Goal: Information Seeking & Learning: Learn about a topic

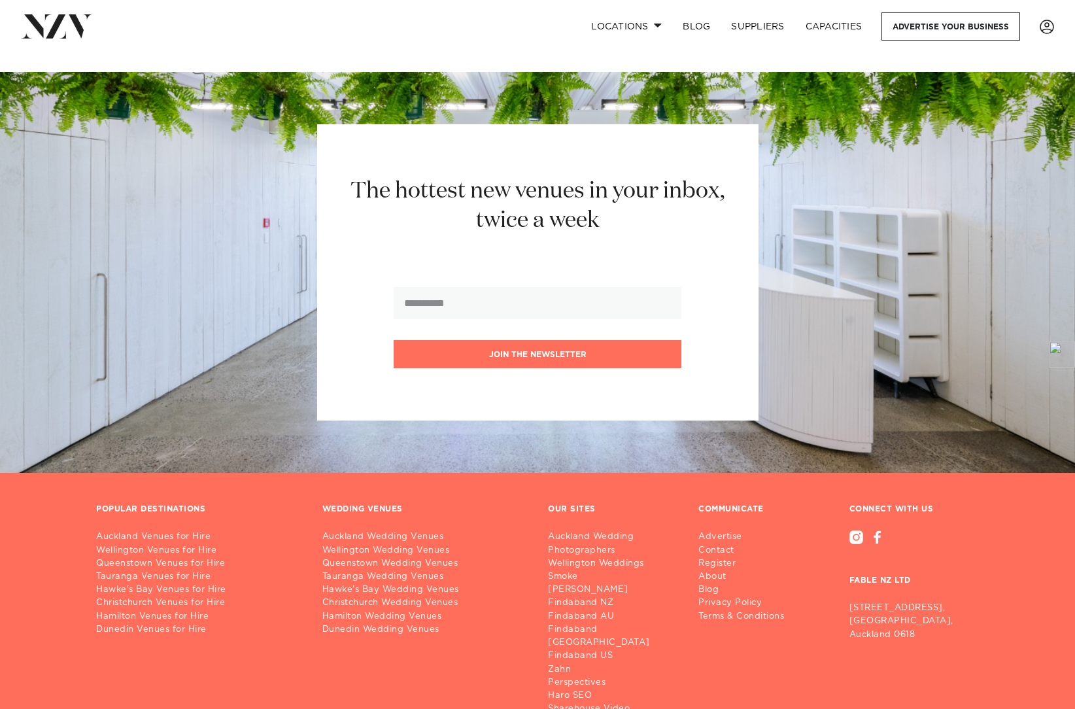
scroll to position [5040, 0]
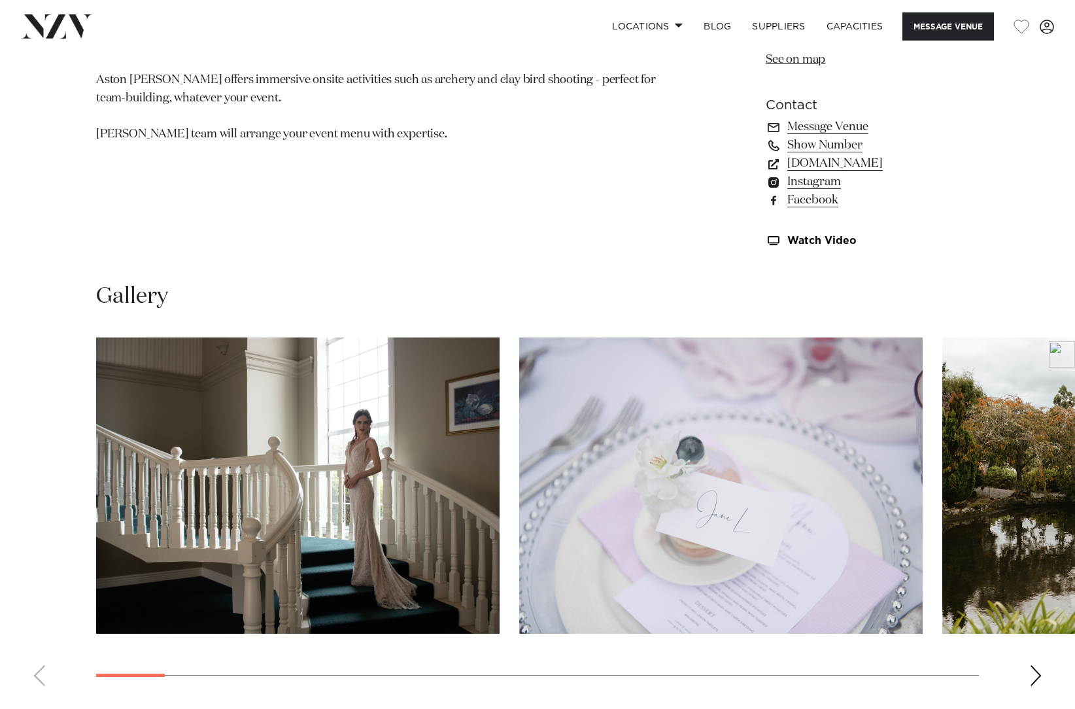
scroll to position [1221, 0]
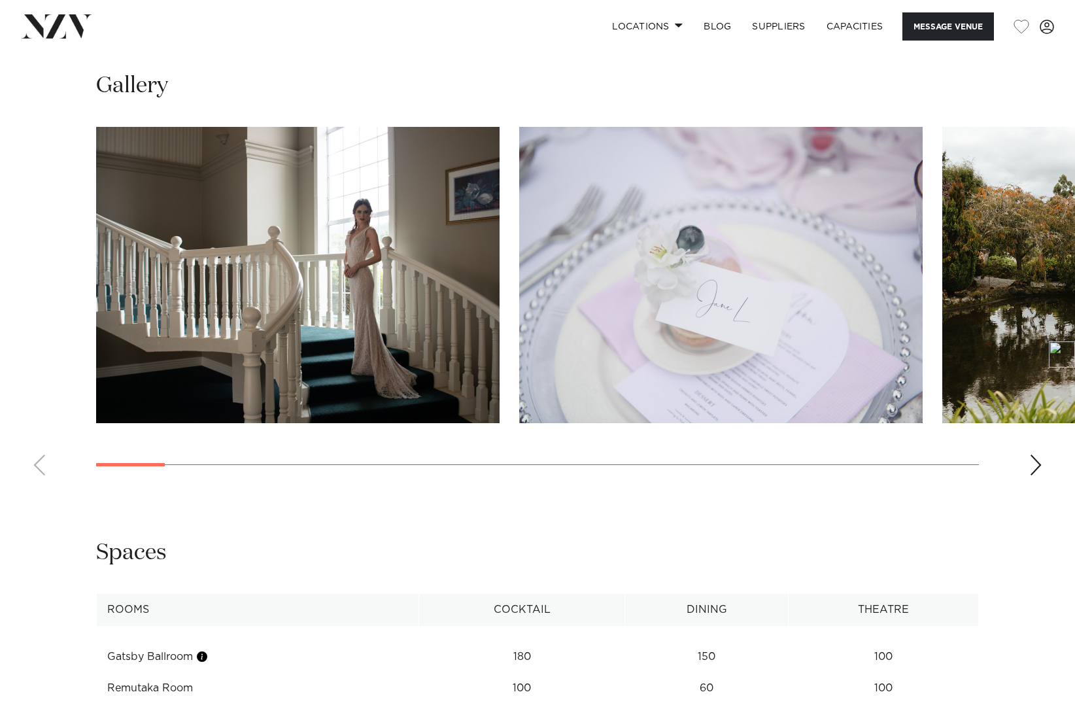
click at [1032, 475] on div "Next slide" at bounding box center [1035, 464] width 13 height 21
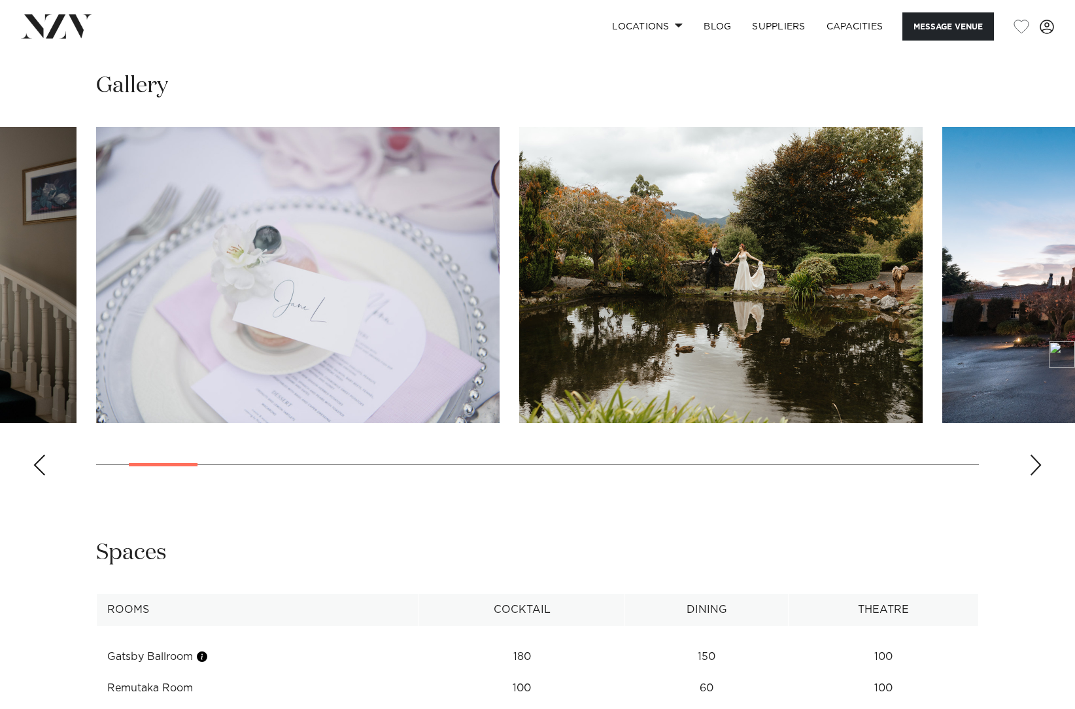
click at [1033, 475] on div "Next slide" at bounding box center [1035, 464] width 13 height 21
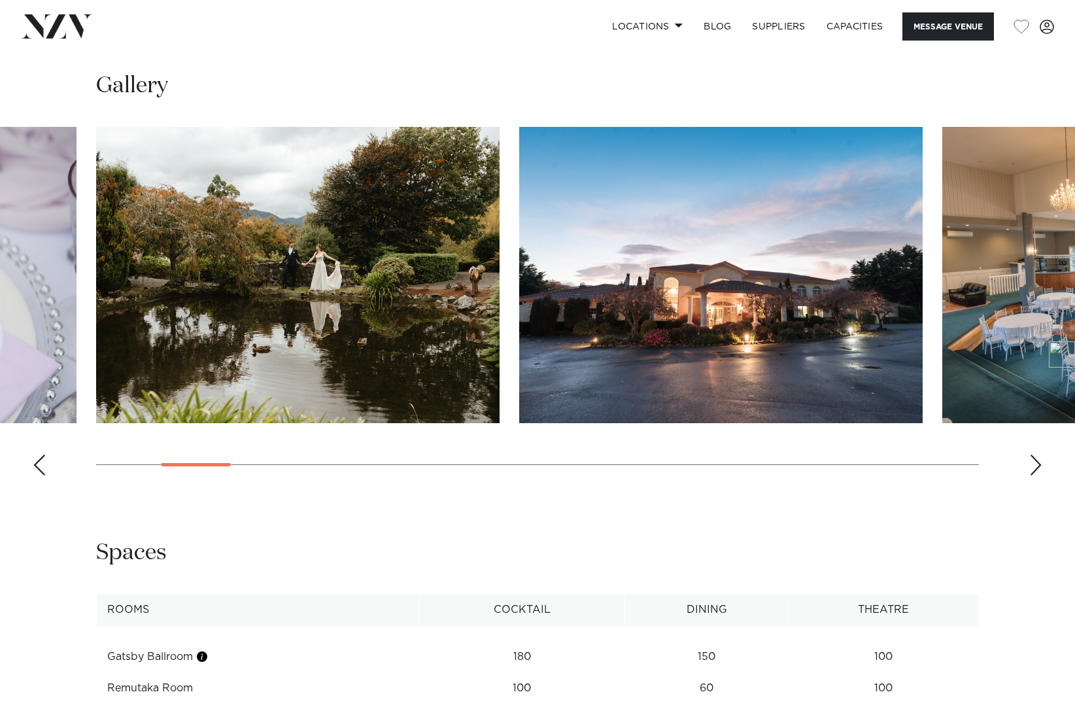
click at [1033, 475] on div "Next slide" at bounding box center [1035, 464] width 13 height 21
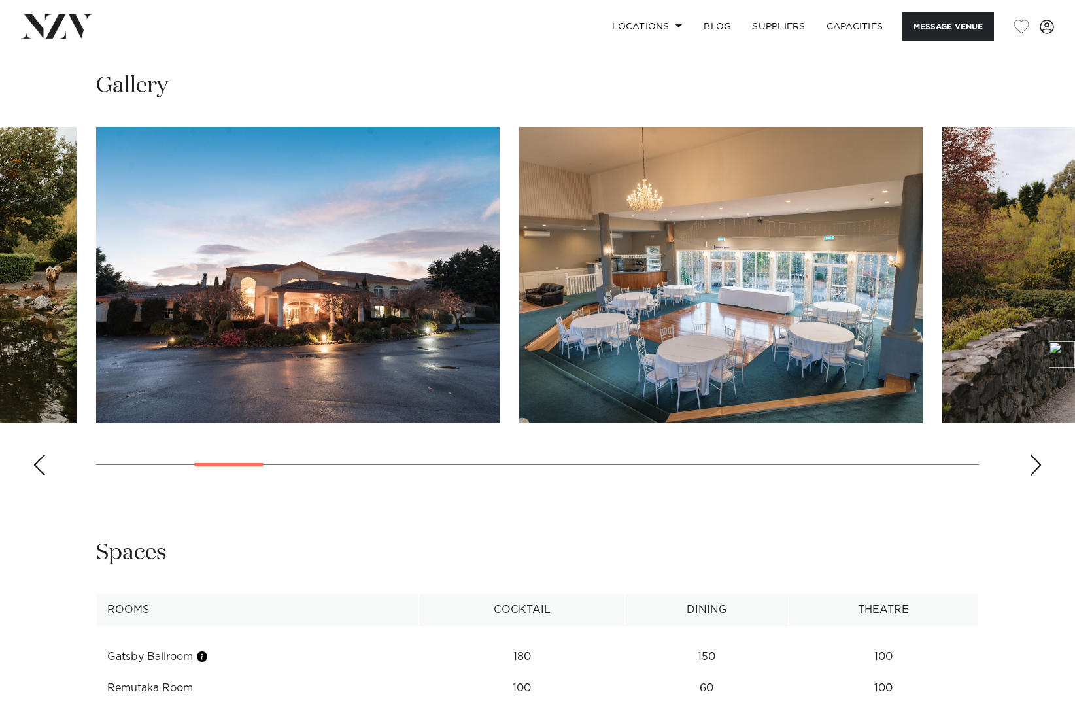
click at [1033, 475] on div "Next slide" at bounding box center [1035, 464] width 13 height 21
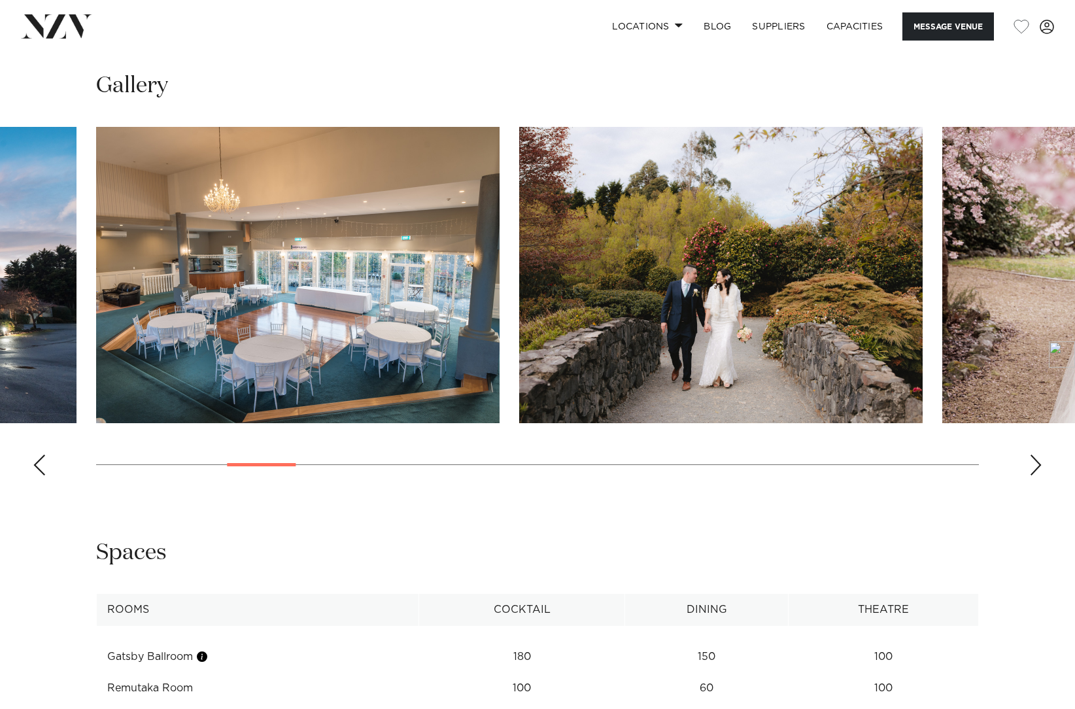
click at [1033, 475] on div "Next slide" at bounding box center [1035, 464] width 13 height 21
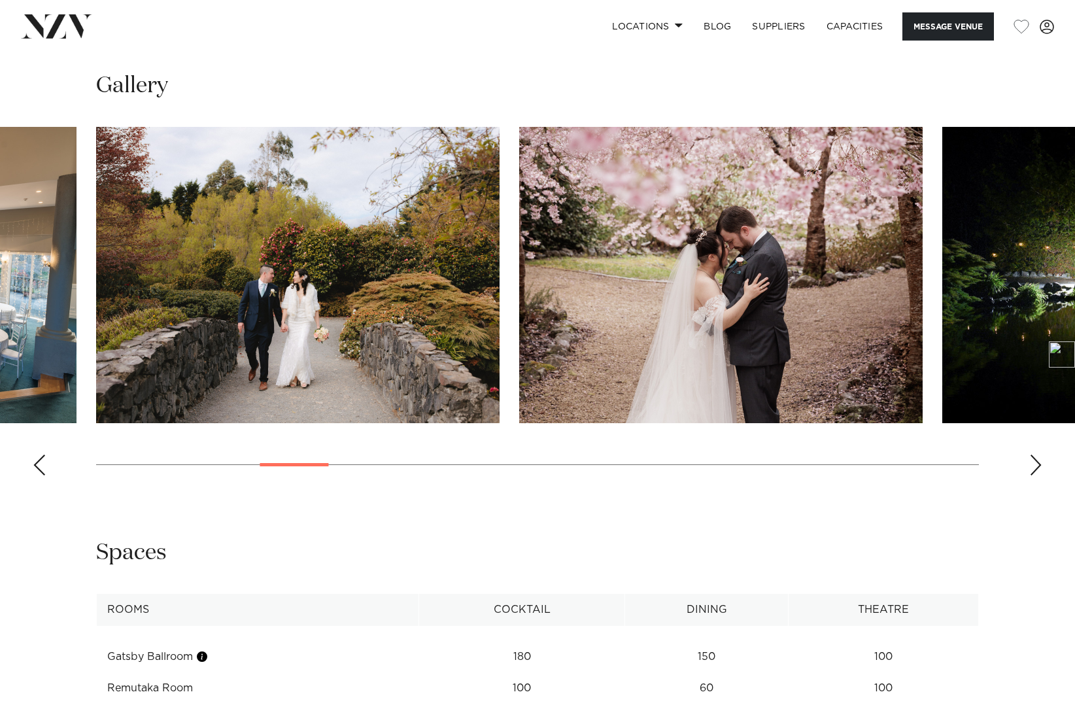
click at [1033, 475] on div "Next slide" at bounding box center [1035, 464] width 13 height 21
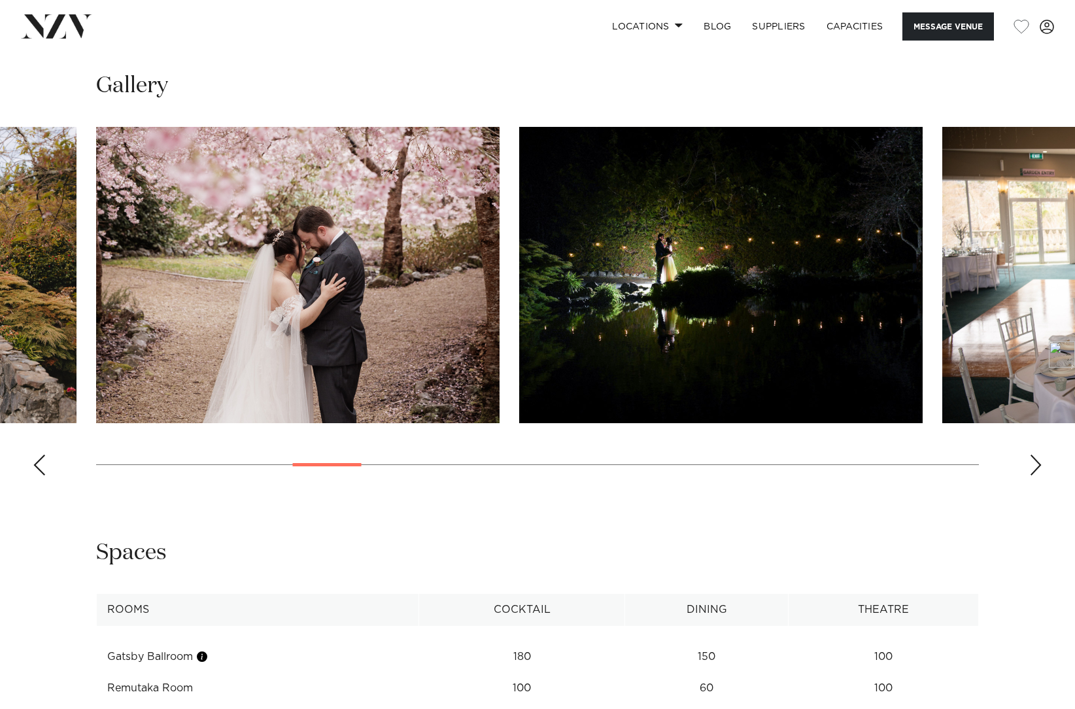
click at [1033, 475] on div "Next slide" at bounding box center [1035, 464] width 13 height 21
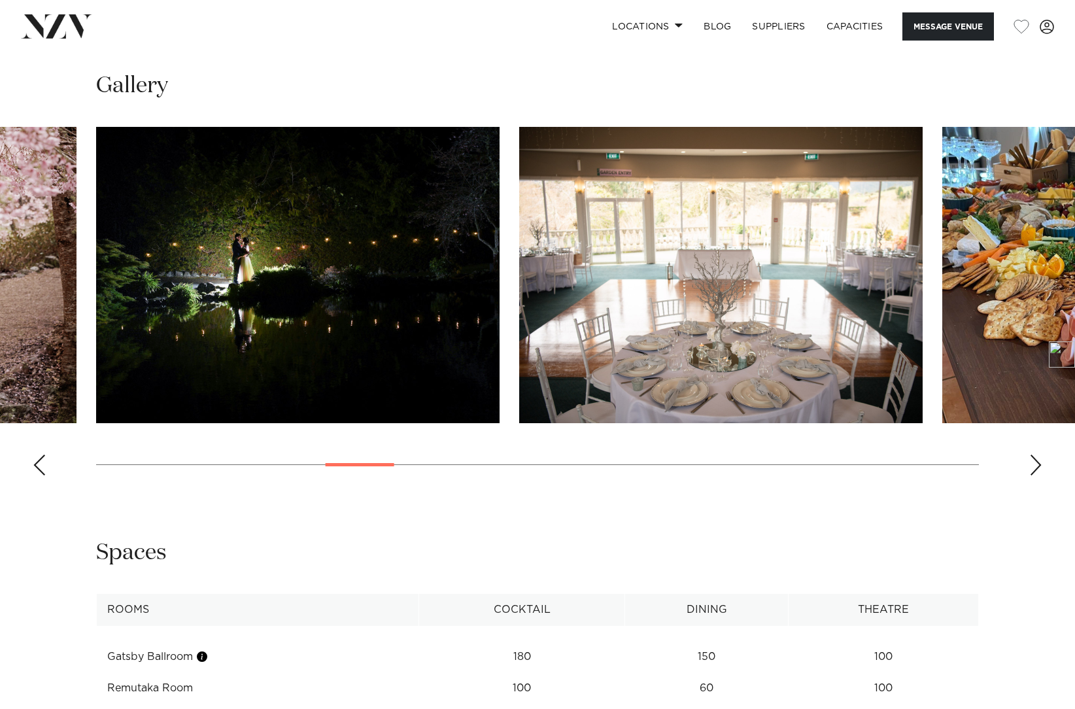
click at [1033, 475] on div "Next slide" at bounding box center [1035, 464] width 13 height 21
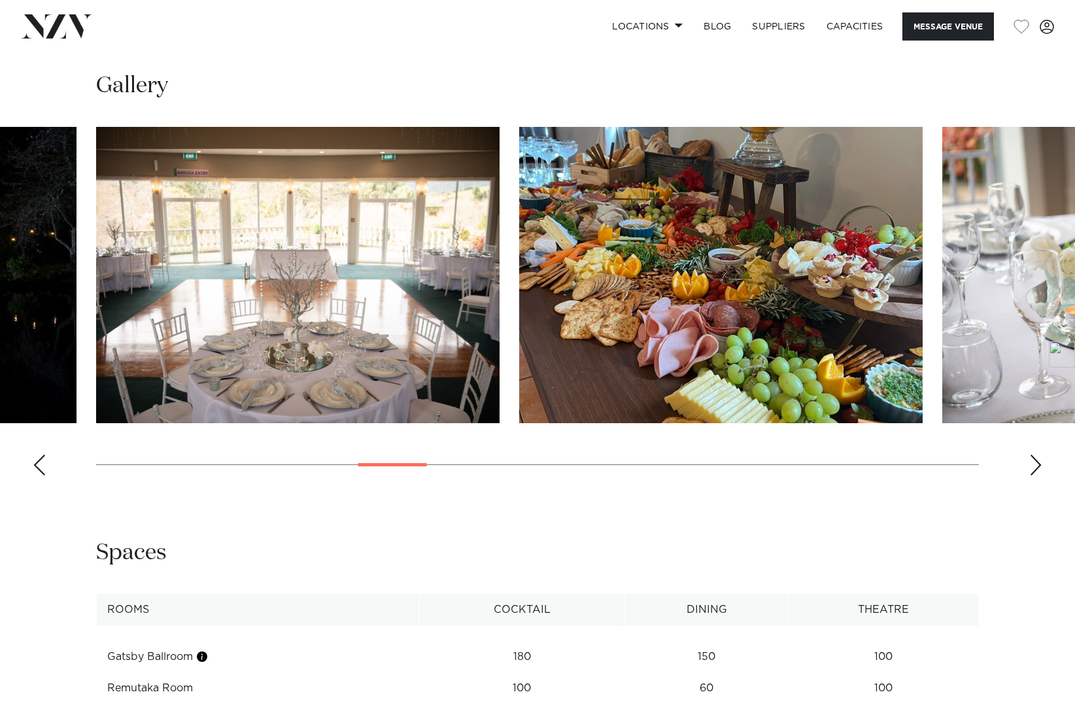
click at [1033, 475] on div "Next slide" at bounding box center [1035, 464] width 13 height 21
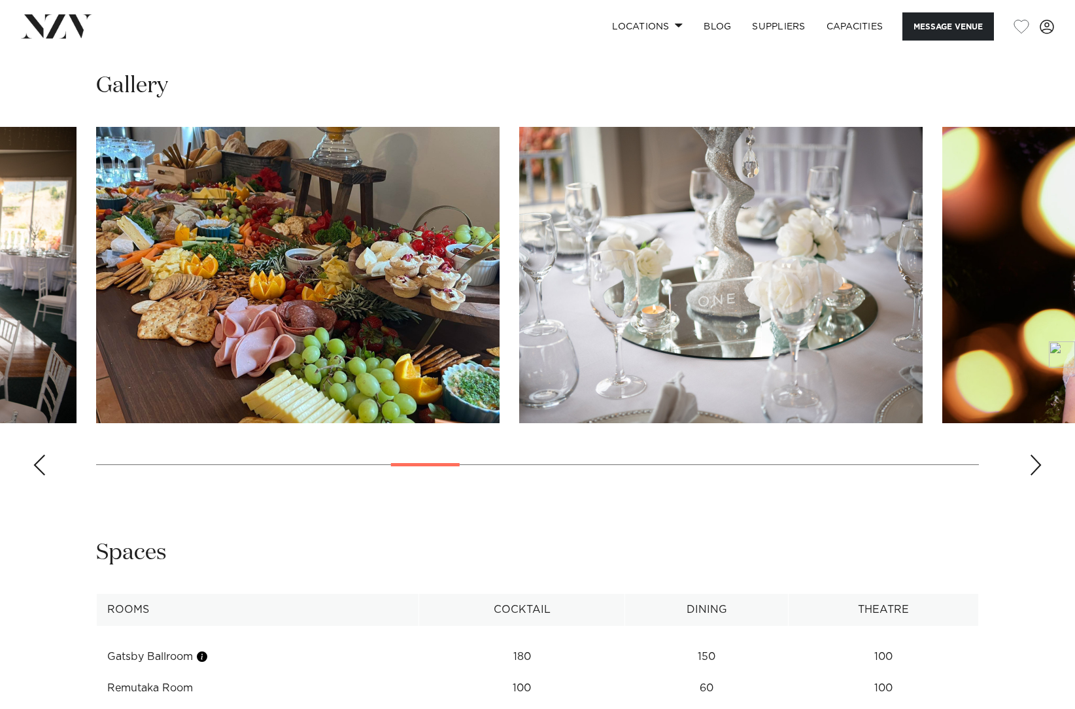
click at [1033, 475] on div "Next slide" at bounding box center [1035, 464] width 13 height 21
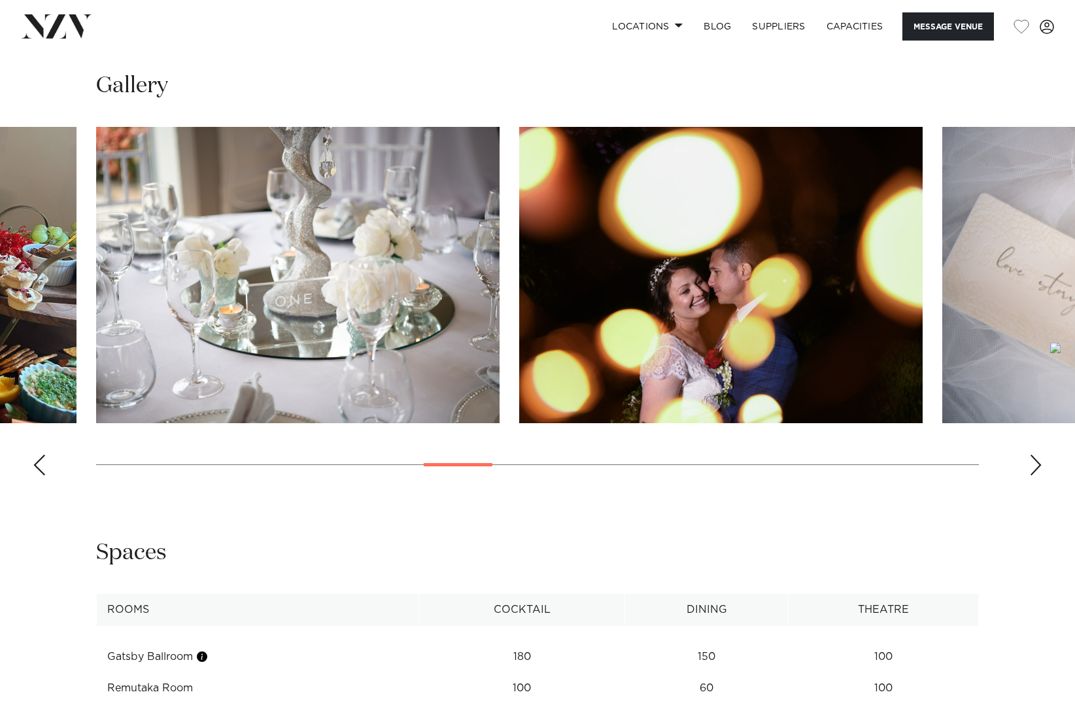
click at [1032, 475] on div "Next slide" at bounding box center [1035, 464] width 13 height 21
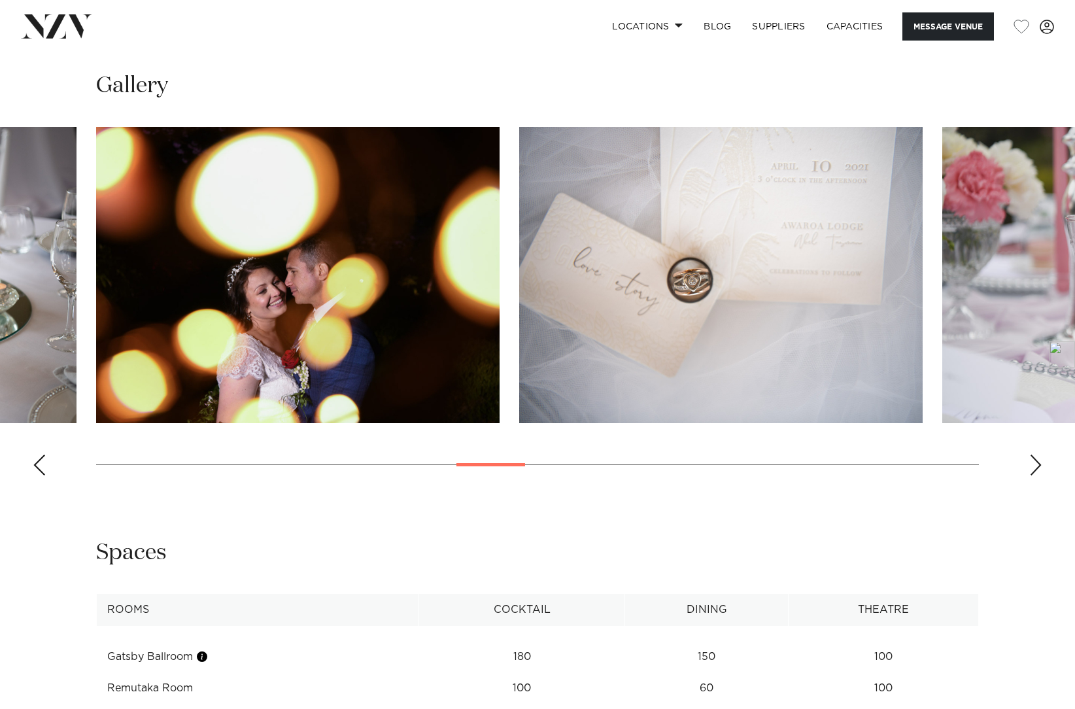
click at [1032, 475] on div "Next slide" at bounding box center [1035, 464] width 13 height 21
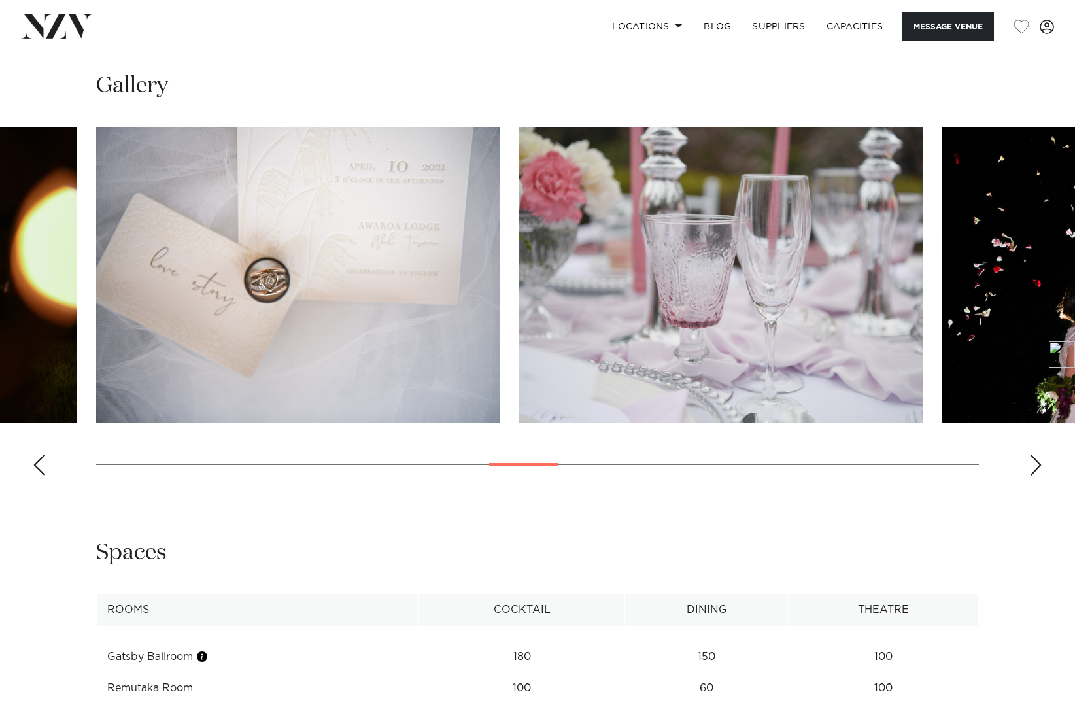
click at [1032, 475] on div "Next slide" at bounding box center [1035, 464] width 13 height 21
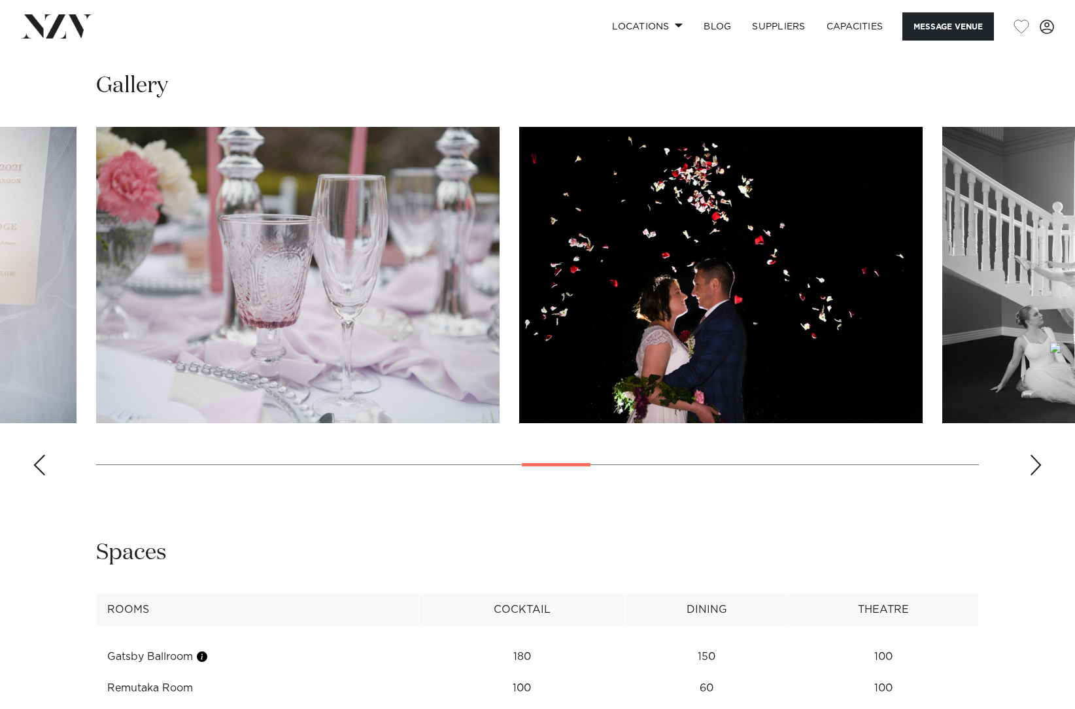
click at [1032, 475] on div "Next slide" at bounding box center [1035, 464] width 13 height 21
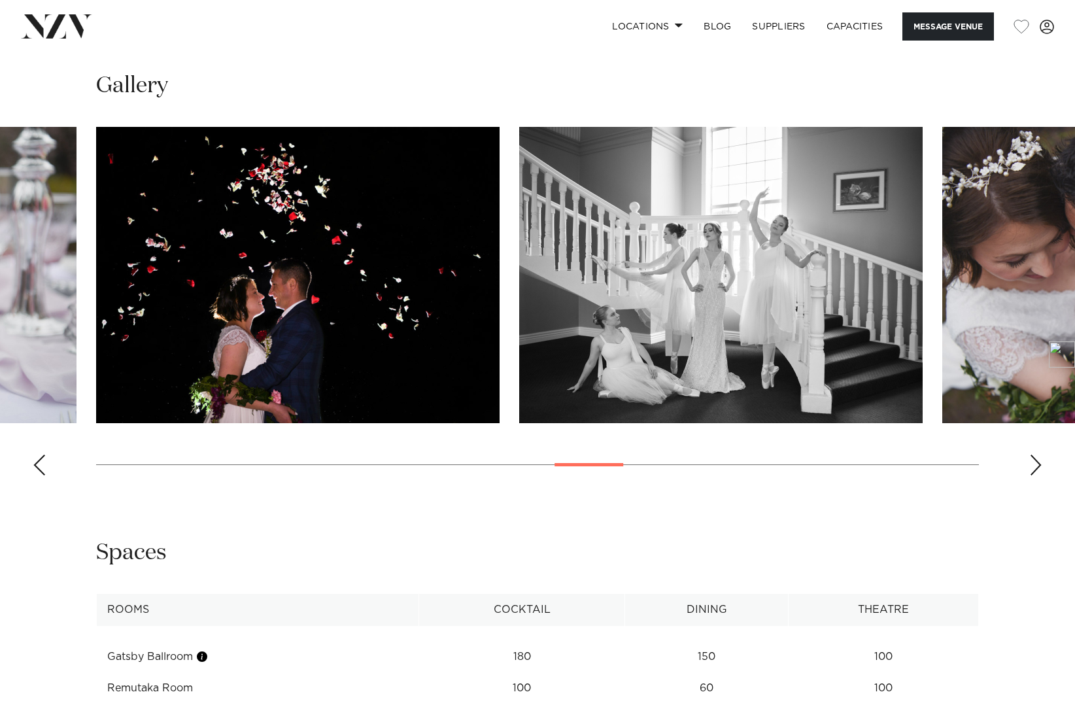
click at [1027, 486] on swiper-container at bounding box center [537, 306] width 1075 height 359
click at [1036, 475] on div "Next slide" at bounding box center [1035, 464] width 13 height 21
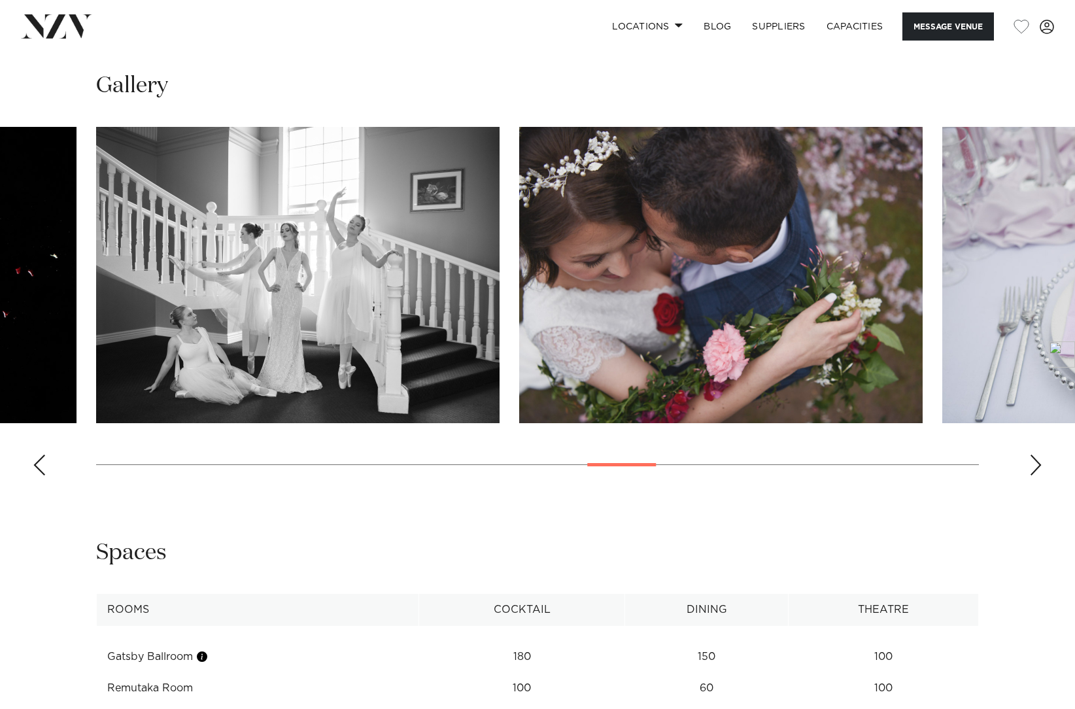
click at [1036, 475] on div "Next slide" at bounding box center [1035, 464] width 13 height 21
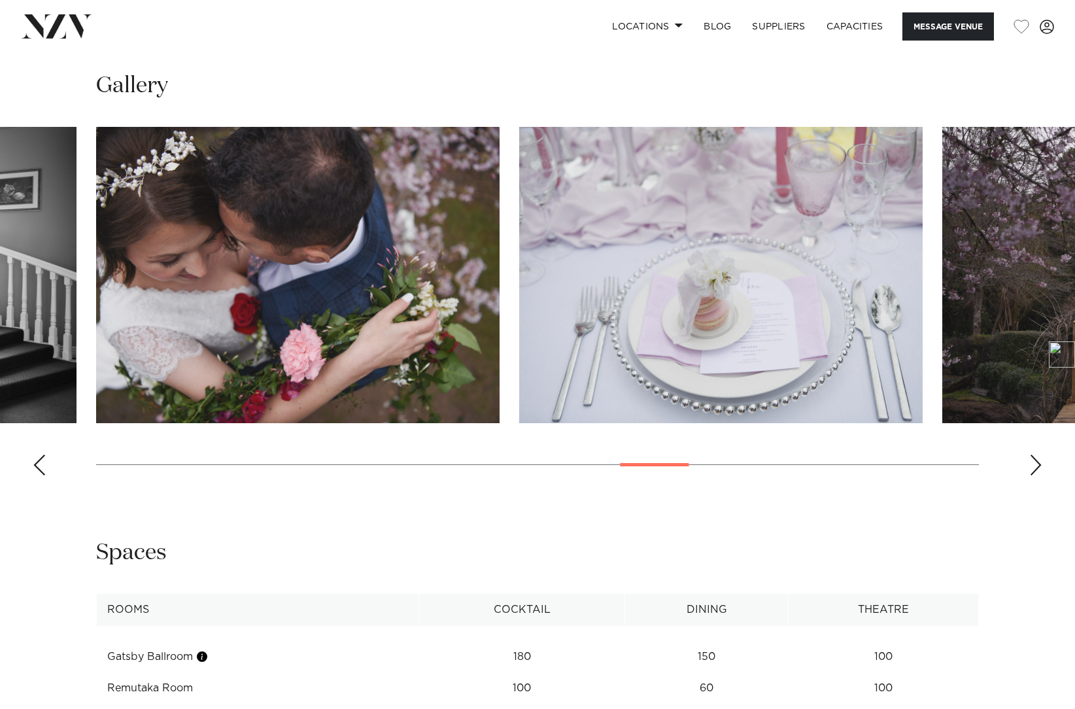
click at [1036, 475] on div "Next slide" at bounding box center [1035, 464] width 13 height 21
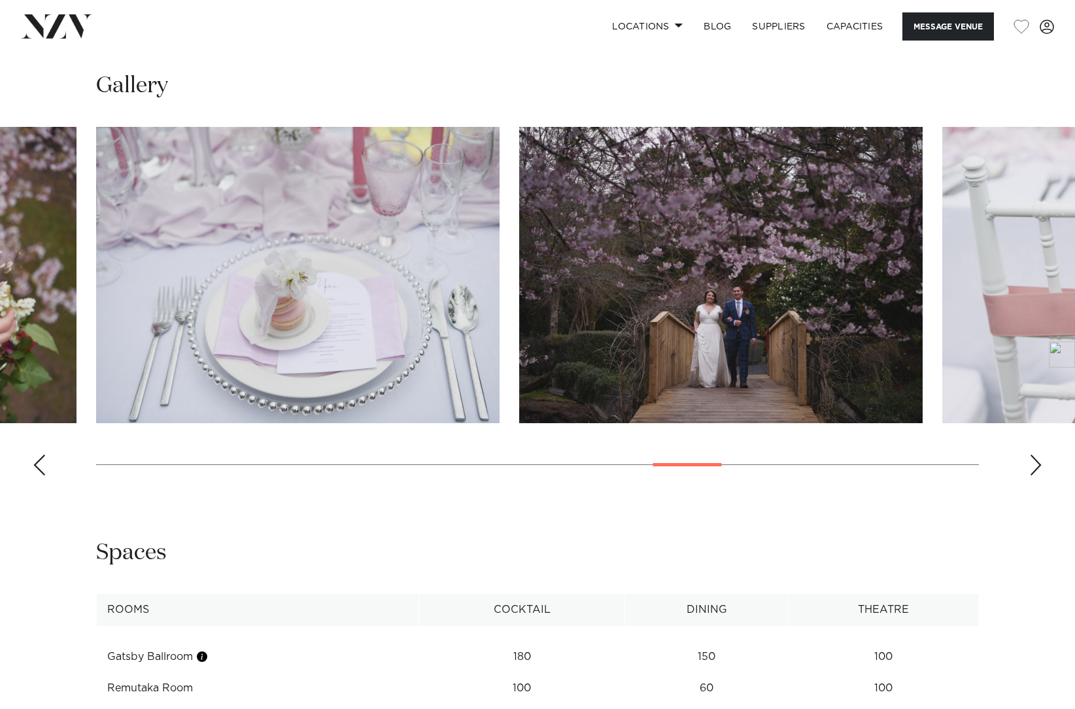
click at [1036, 475] on div "Next slide" at bounding box center [1035, 464] width 13 height 21
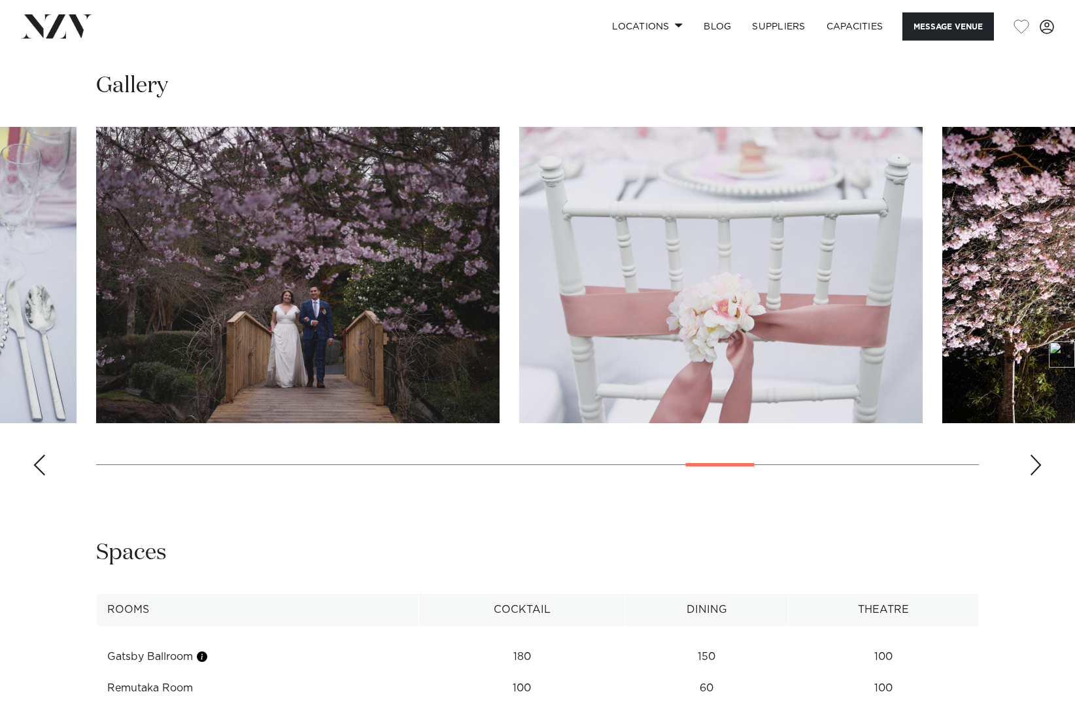
click at [1036, 475] on div "Next slide" at bounding box center [1035, 464] width 13 height 21
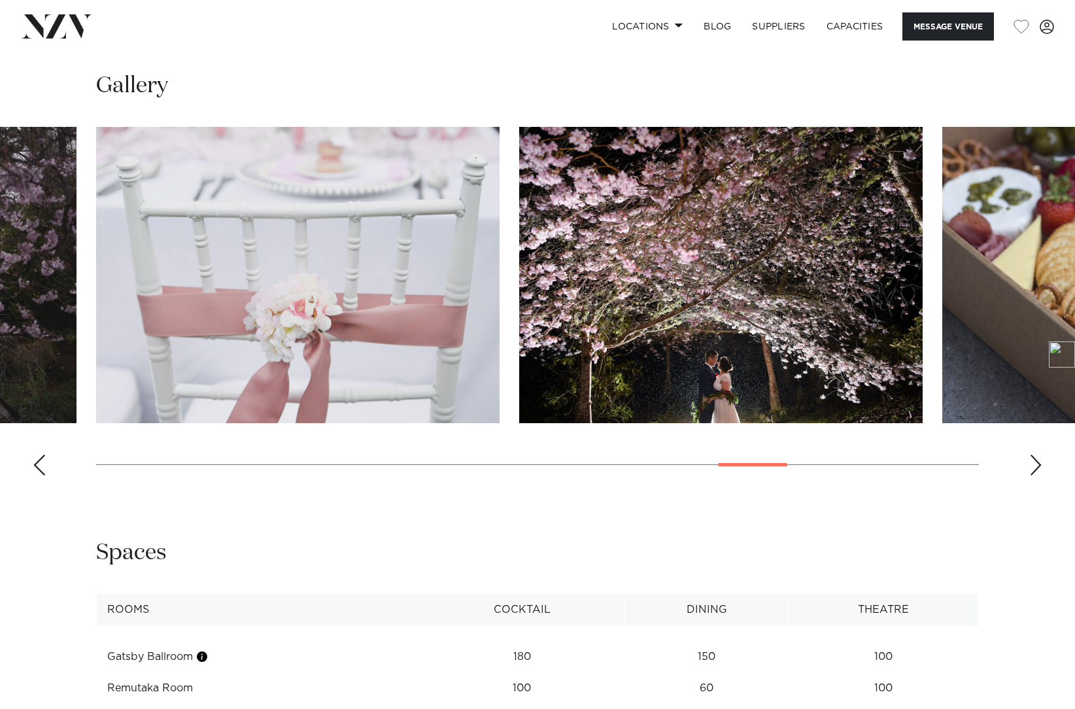
click at [1036, 475] on div "Next slide" at bounding box center [1035, 464] width 13 height 21
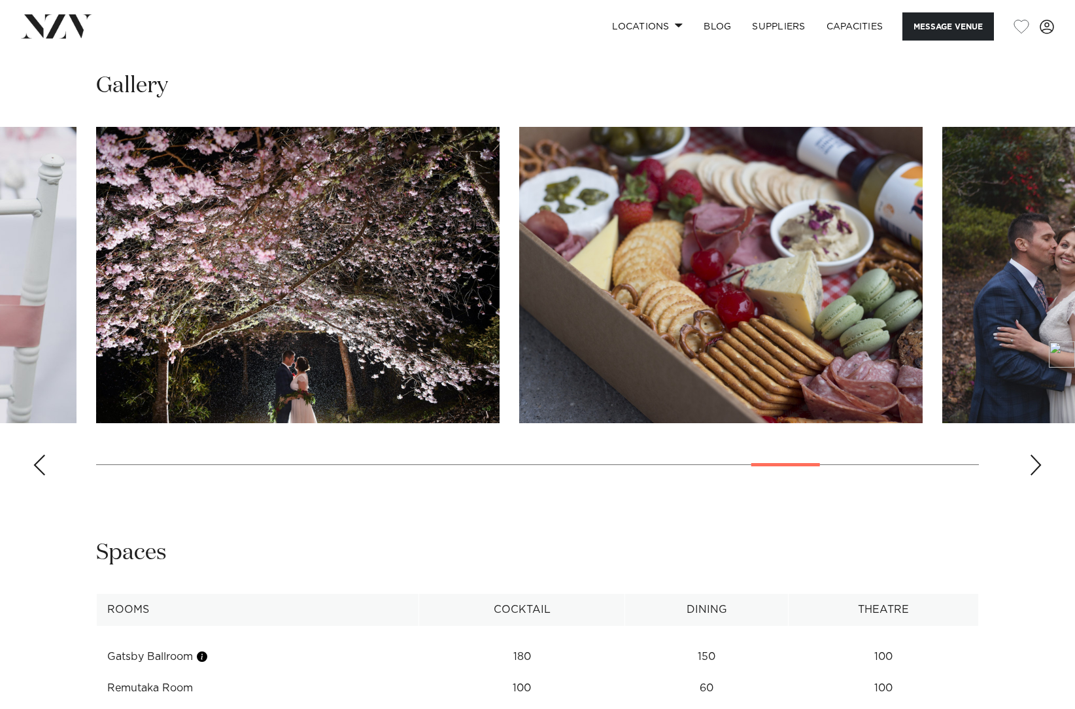
click at [1034, 475] on div "Next slide" at bounding box center [1035, 464] width 13 height 21
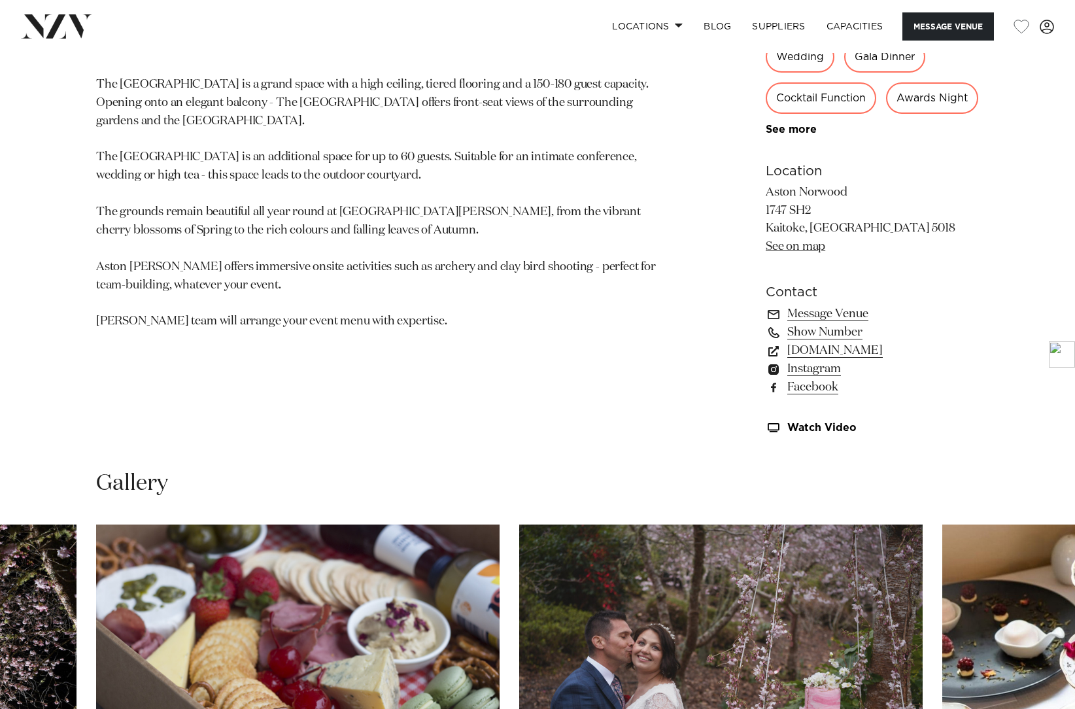
scroll to position [0, 0]
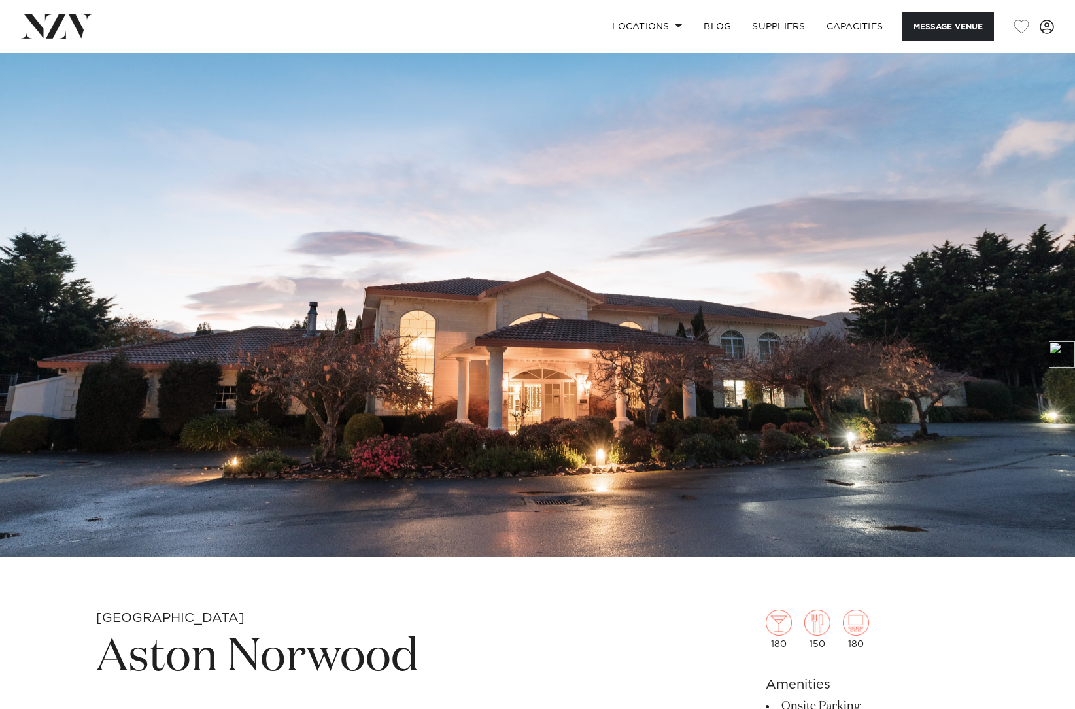
drag, startPoint x: 630, startPoint y: 464, endPoint x: 546, endPoint y: 212, distance: 265.5
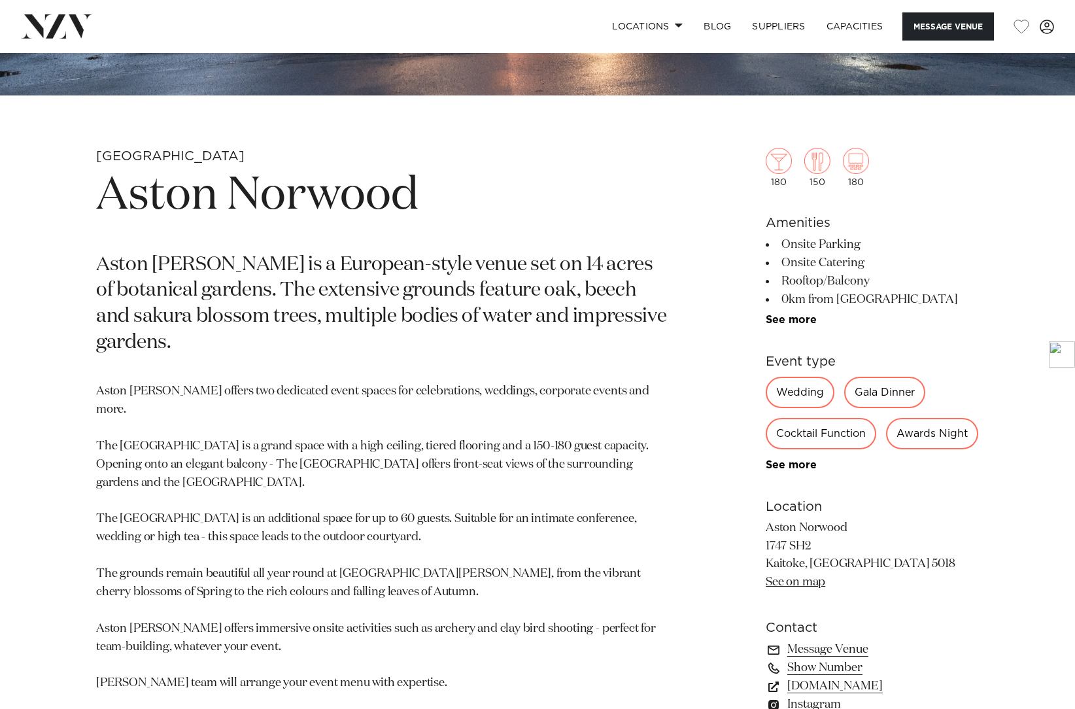
scroll to position [698, 0]
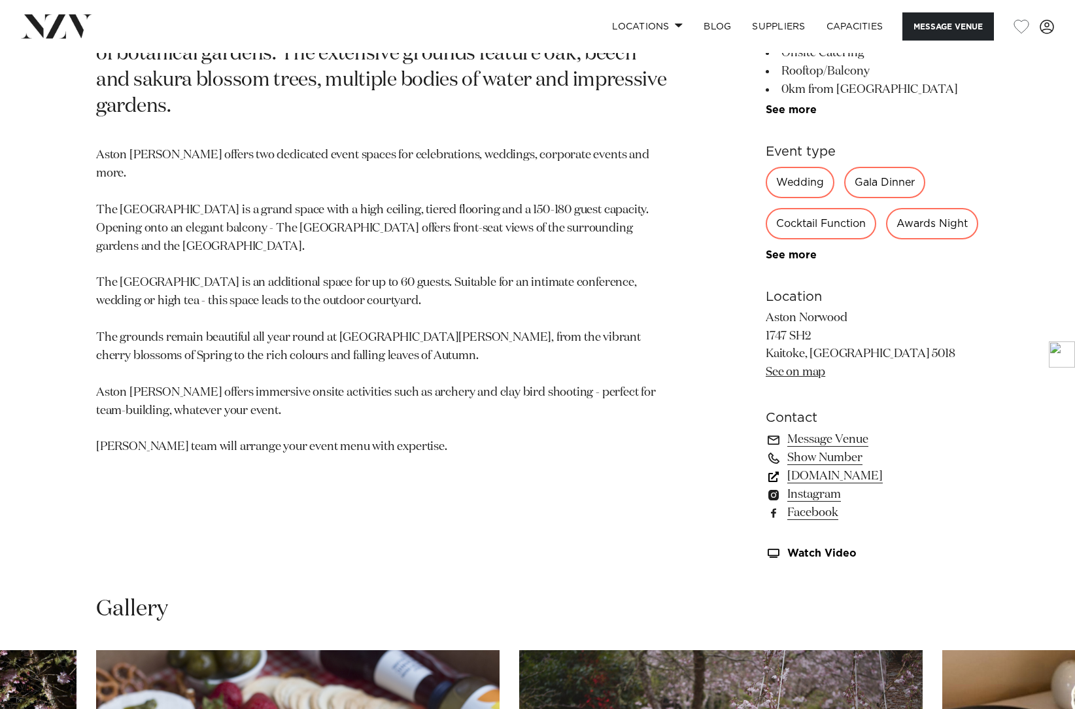
click at [830, 485] on link "astonnorwood.com" at bounding box center [872, 476] width 213 height 18
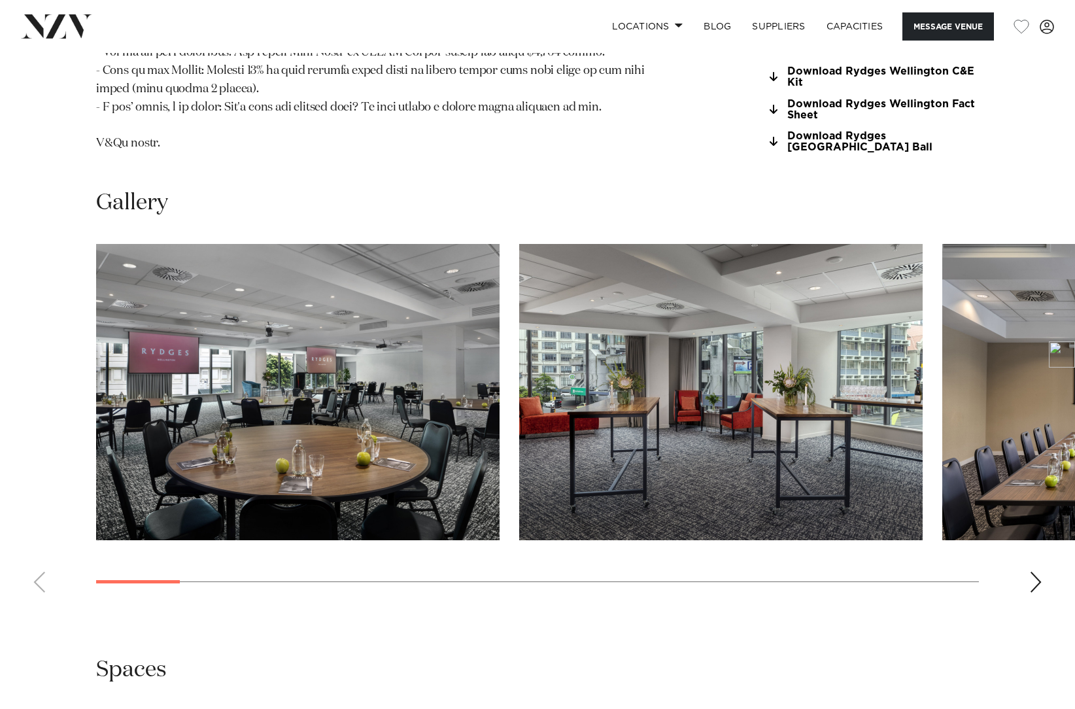
scroll to position [1221, 0]
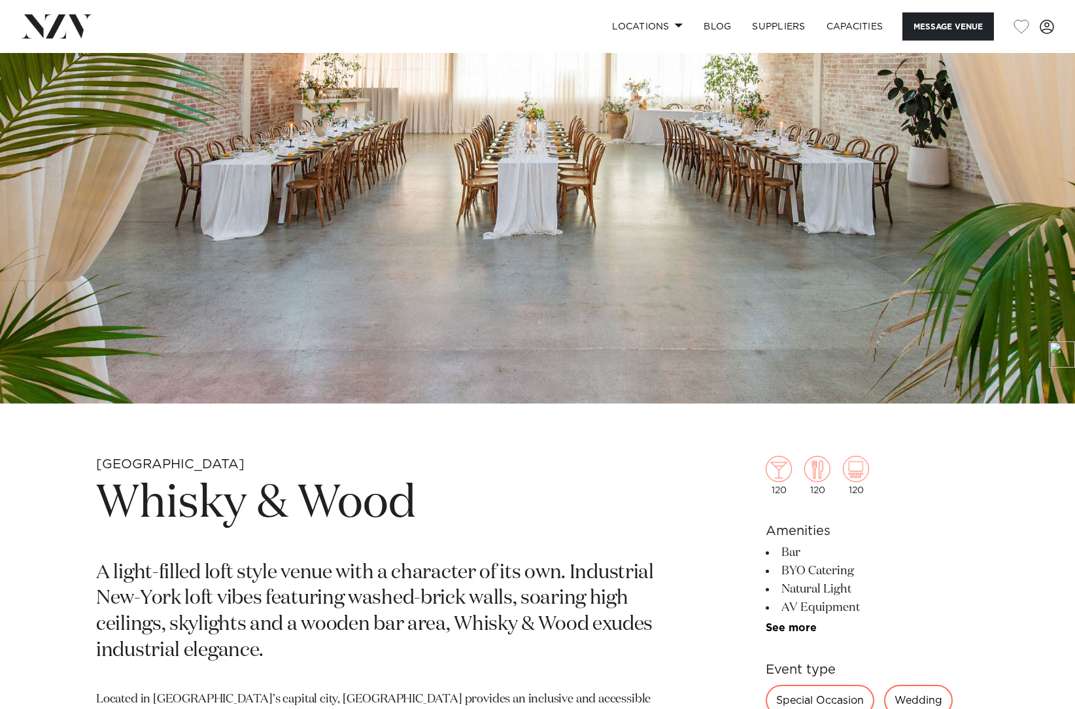
scroll to position [349, 0]
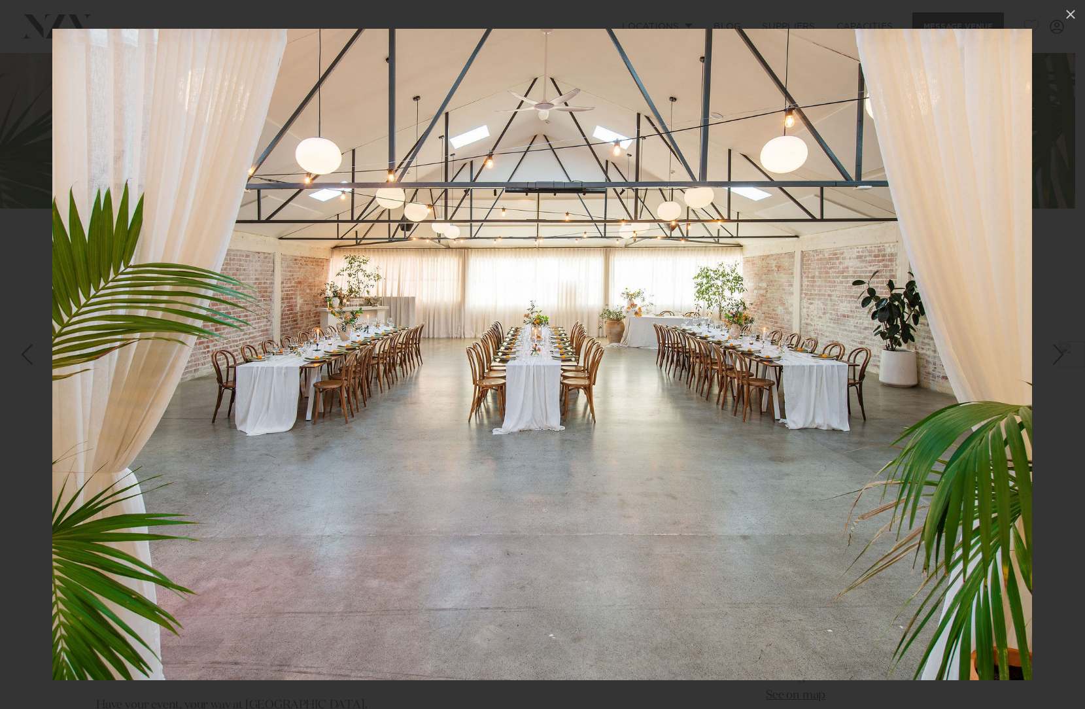
click at [1054, 356] on div "Next slide" at bounding box center [1058, 354] width 18 height 25
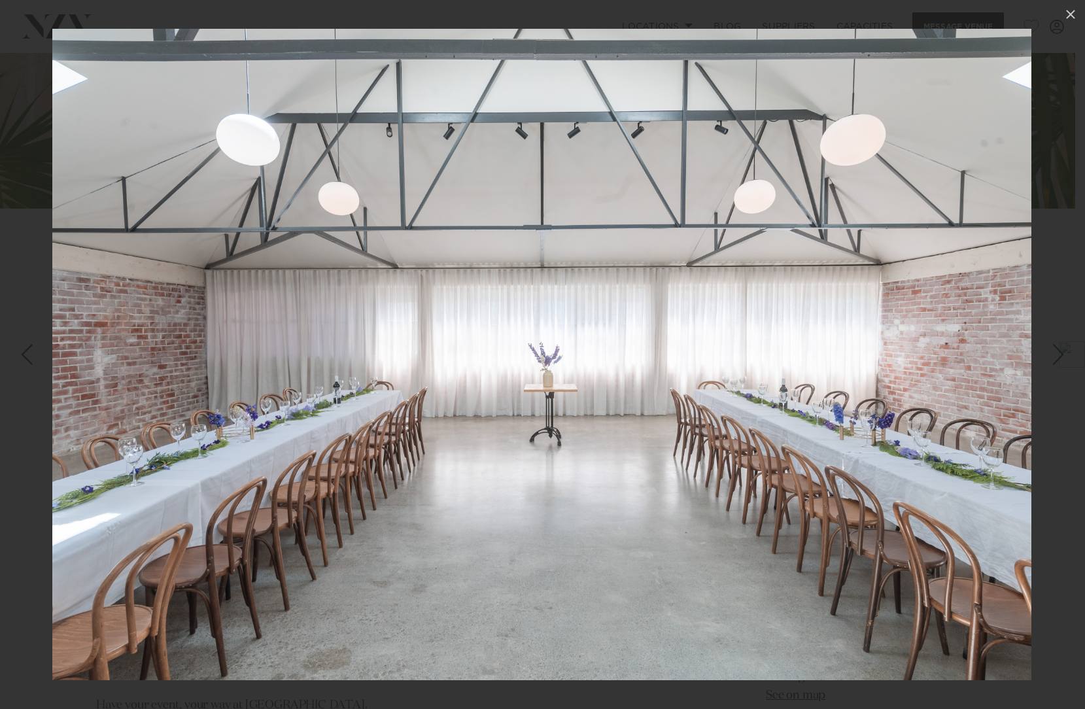
click at [1049, 362] on link at bounding box center [1062, 354] width 46 height 65
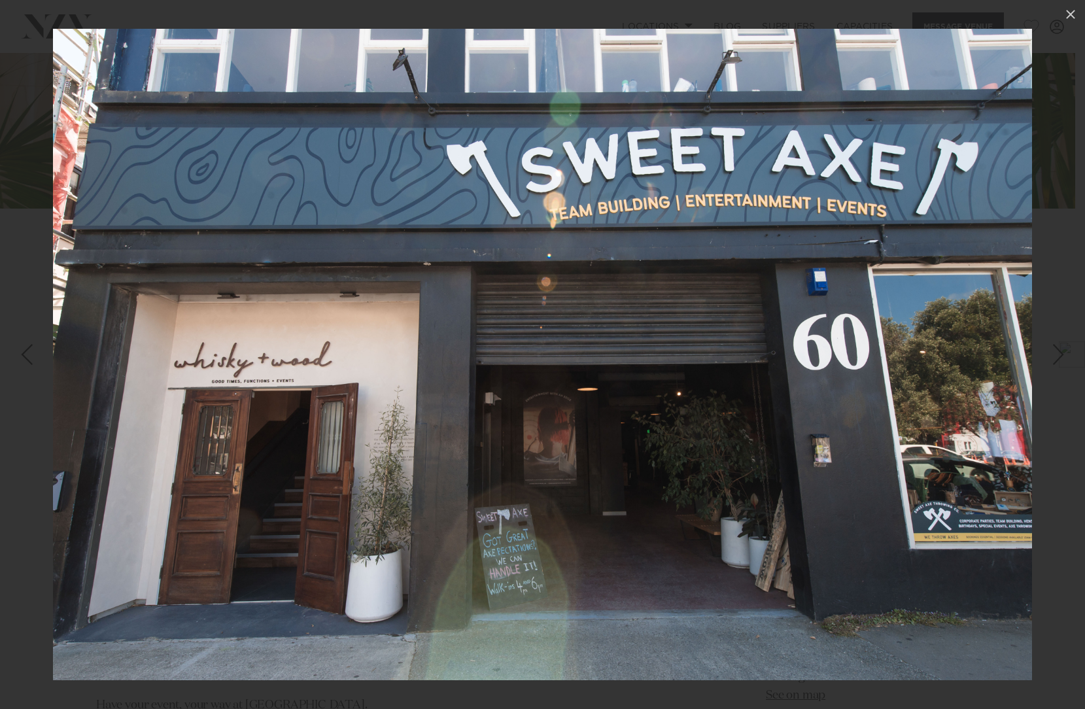
click at [1049, 362] on link at bounding box center [1062, 354] width 46 height 65
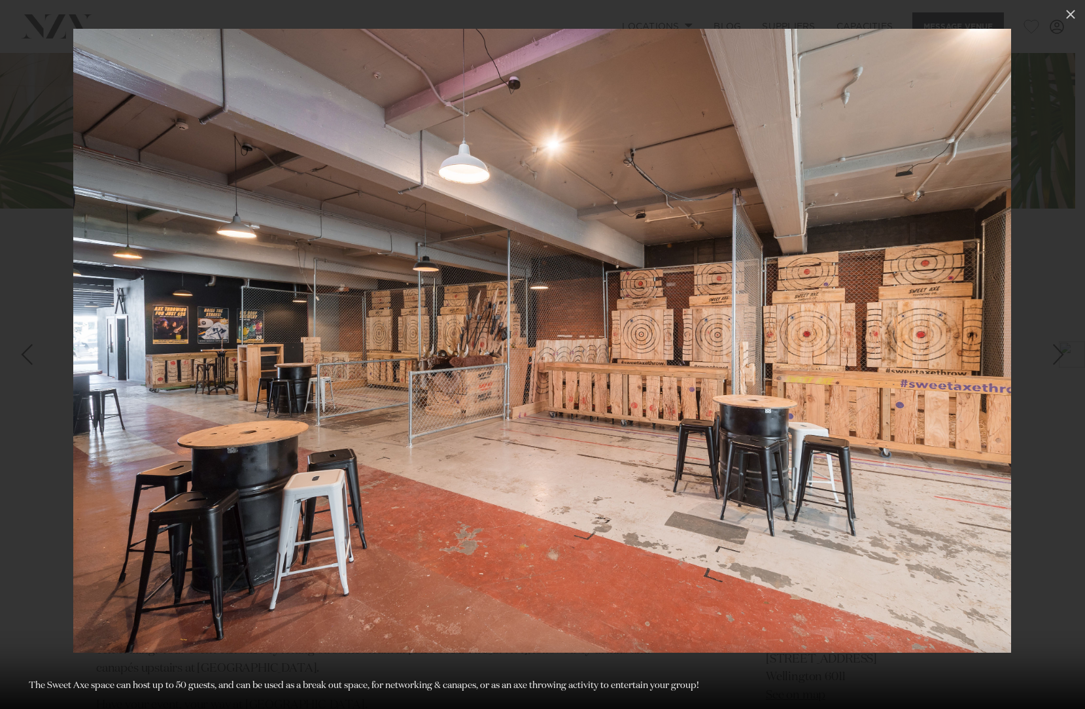
click at [1049, 362] on link at bounding box center [1062, 354] width 46 height 65
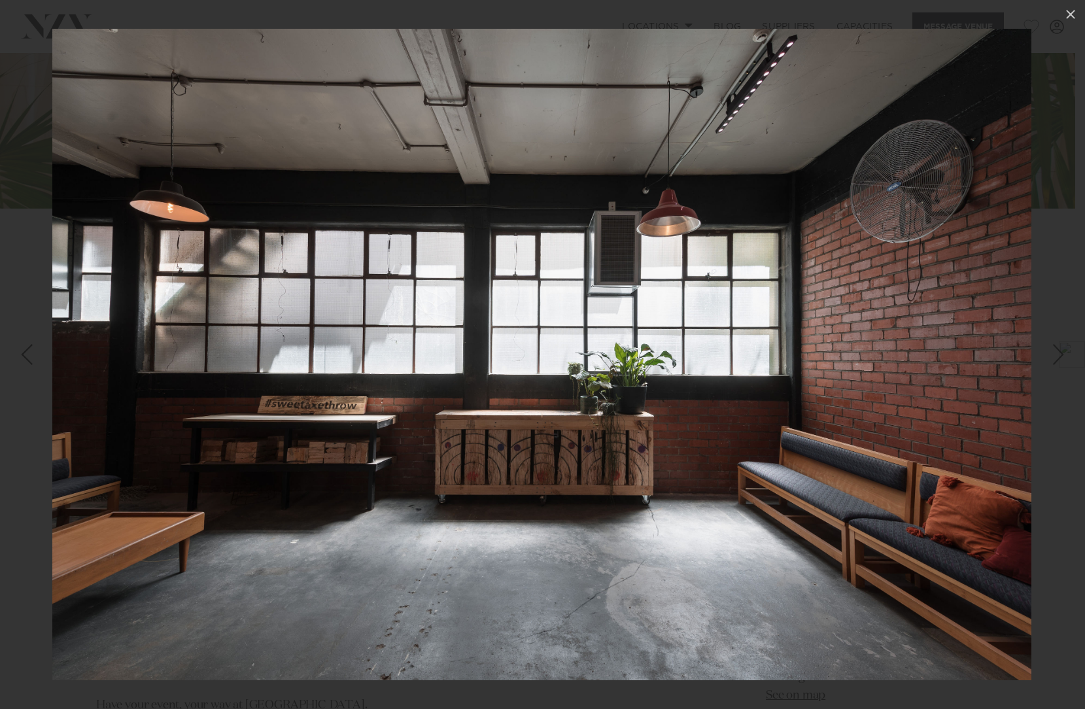
click at [1049, 362] on link at bounding box center [1062, 354] width 46 height 65
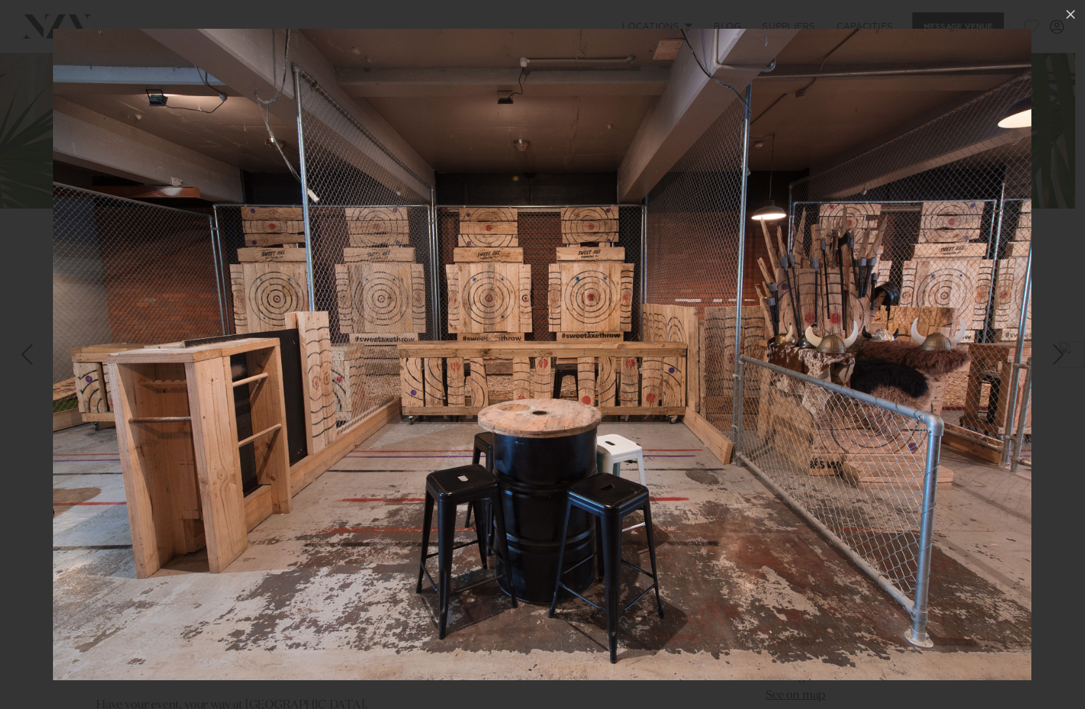
click at [1049, 362] on link at bounding box center [1062, 354] width 46 height 65
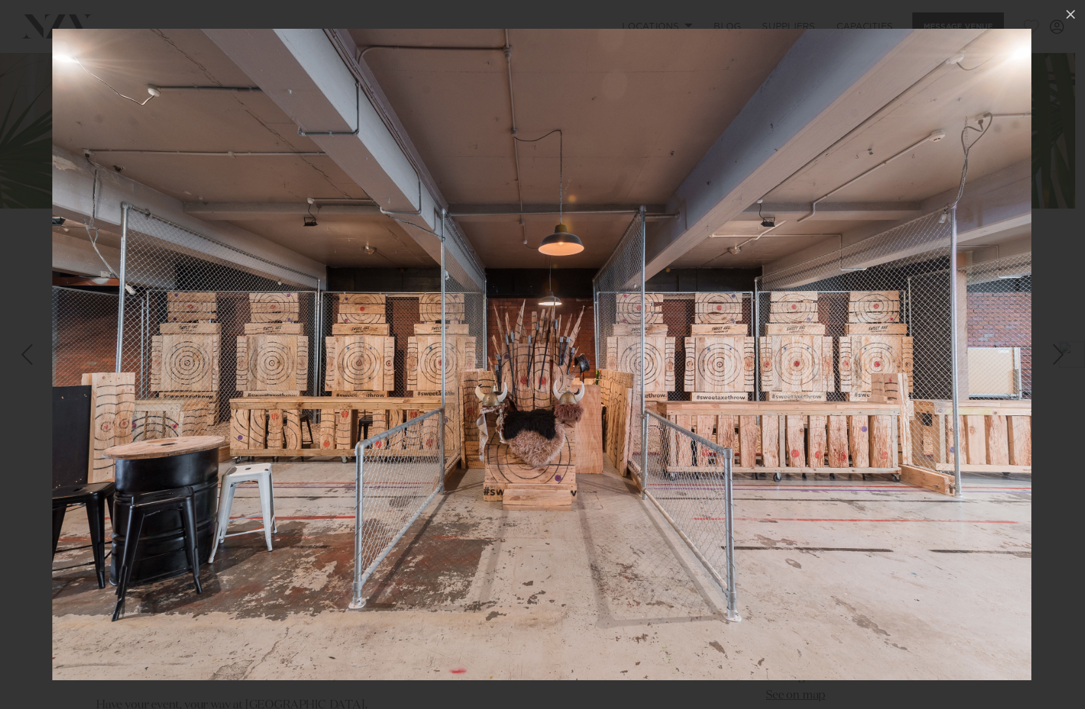
click at [1049, 362] on link at bounding box center [1062, 354] width 46 height 65
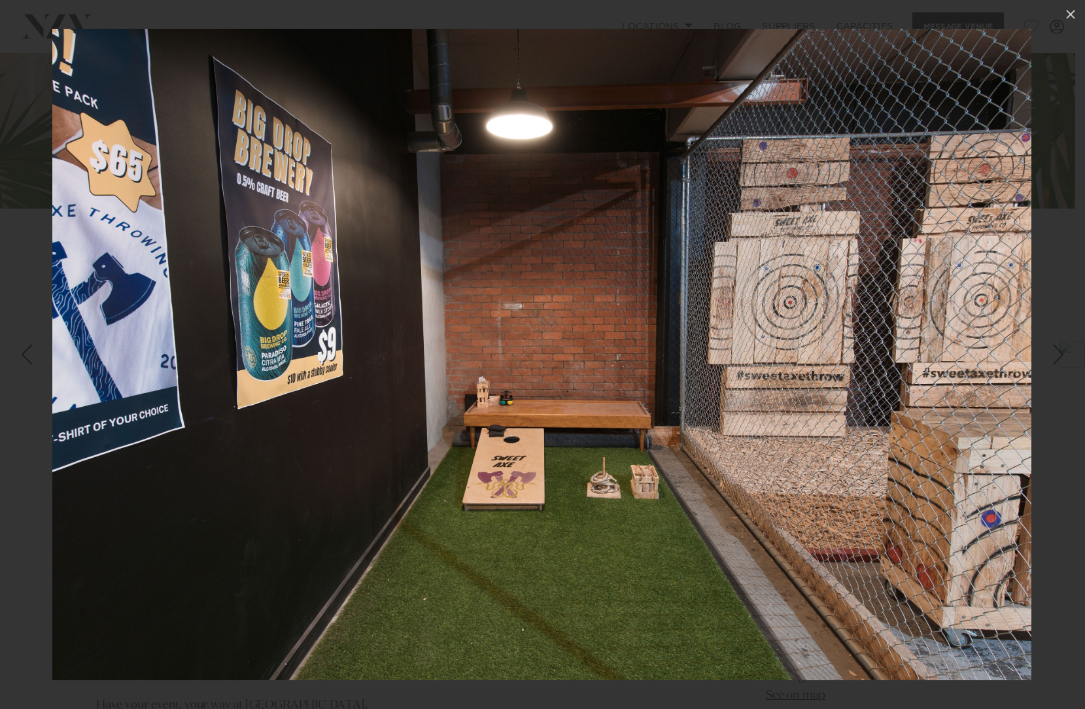
click at [1048, 362] on link at bounding box center [1062, 354] width 46 height 65
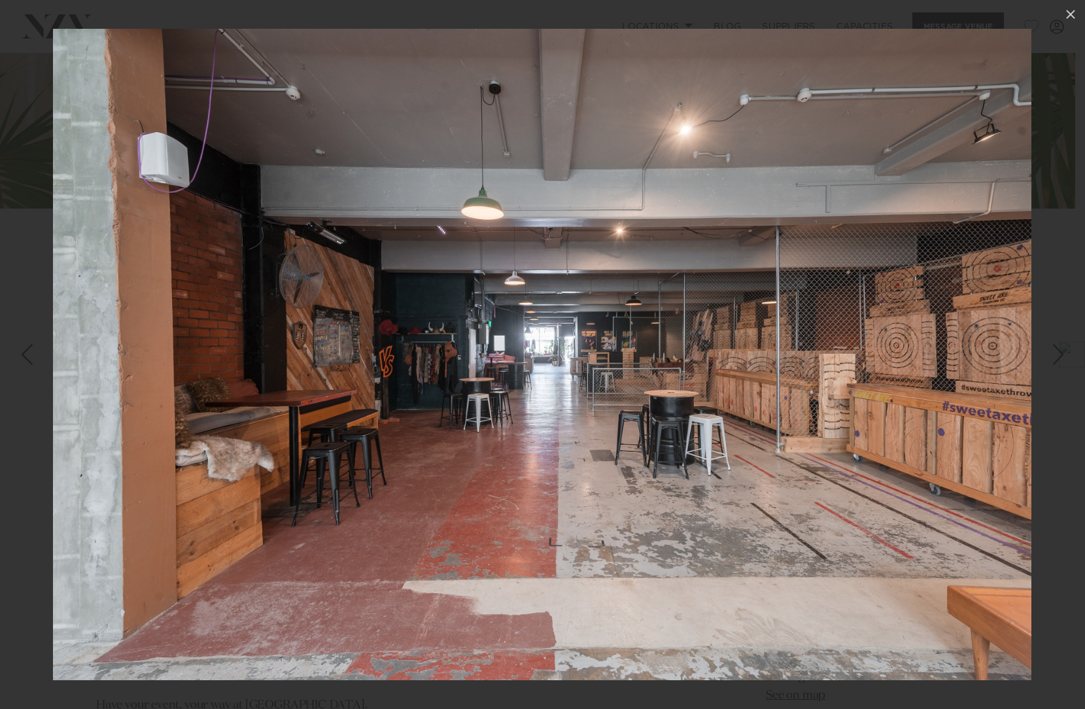
click at [1048, 362] on link at bounding box center [1062, 354] width 46 height 65
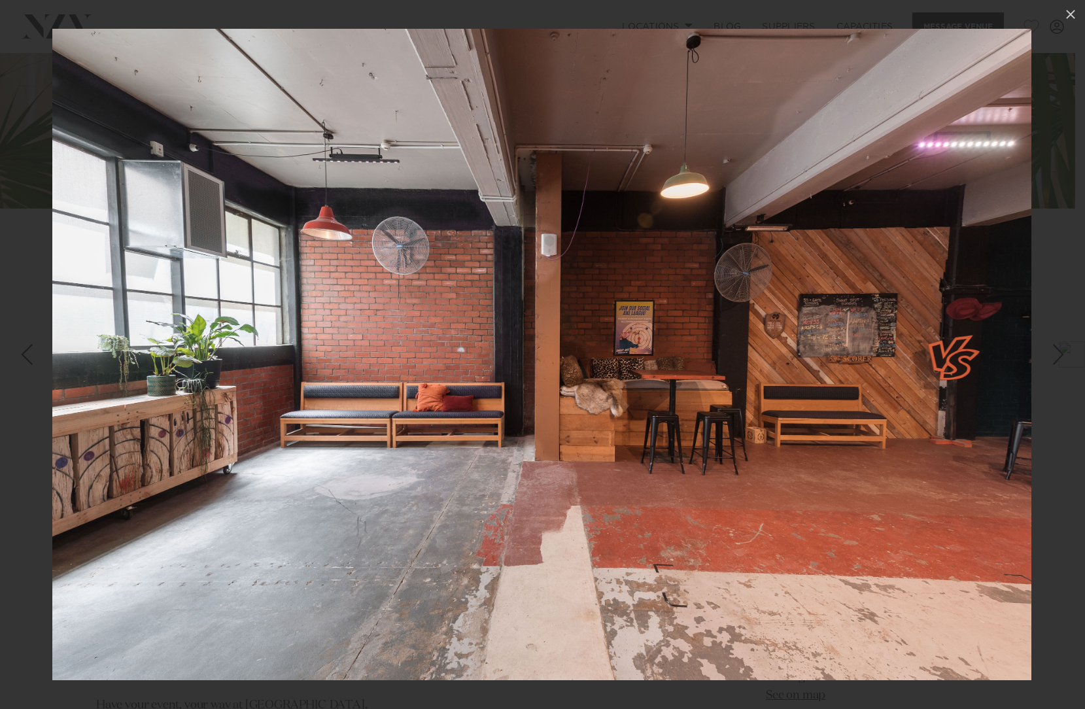
click at [1049, 361] on link at bounding box center [1062, 354] width 46 height 65
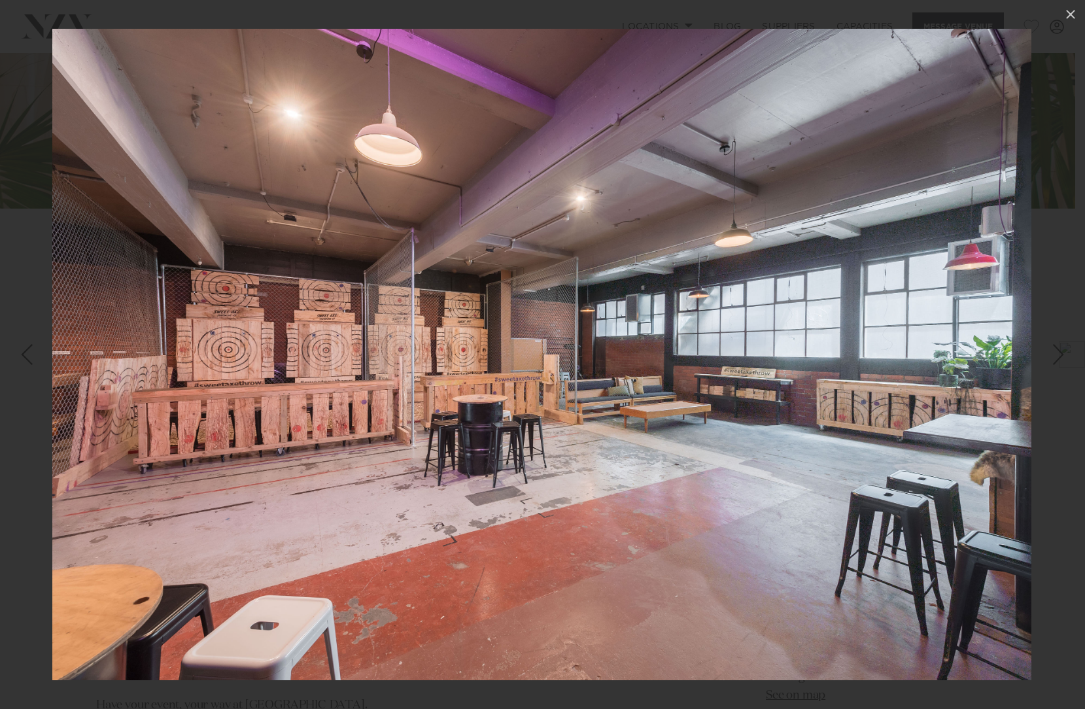
click at [1046, 362] on link at bounding box center [1062, 354] width 46 height 65
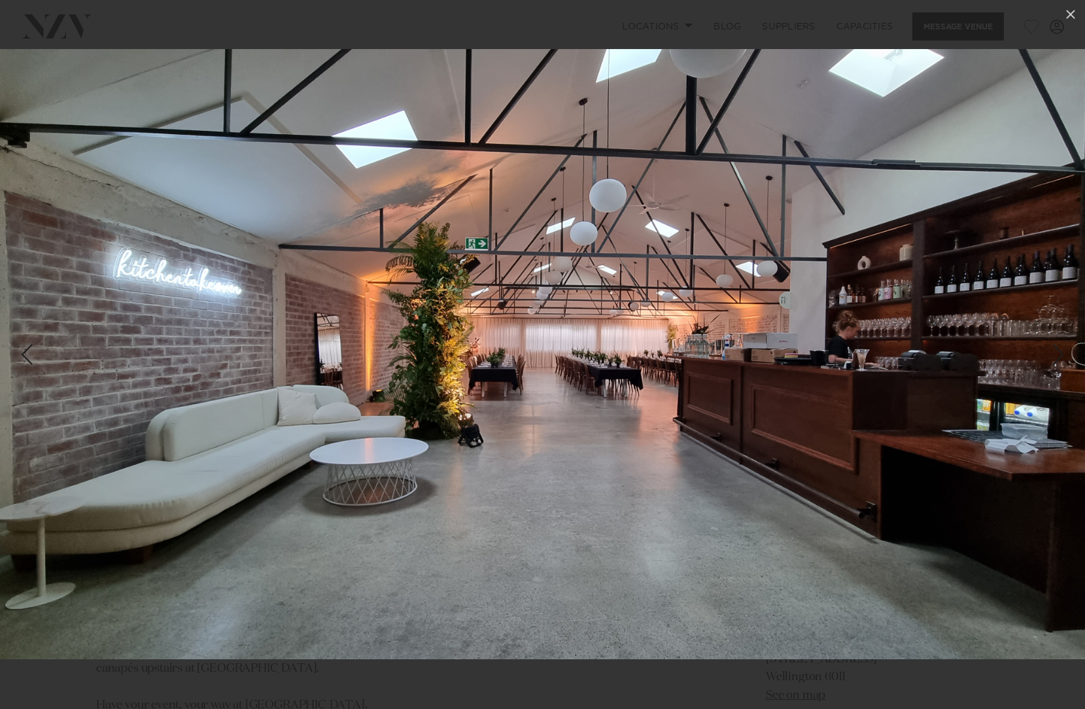
click at [1051, 362] on div "Next slide" at bounding box center [1058, 354] width 18 height 25
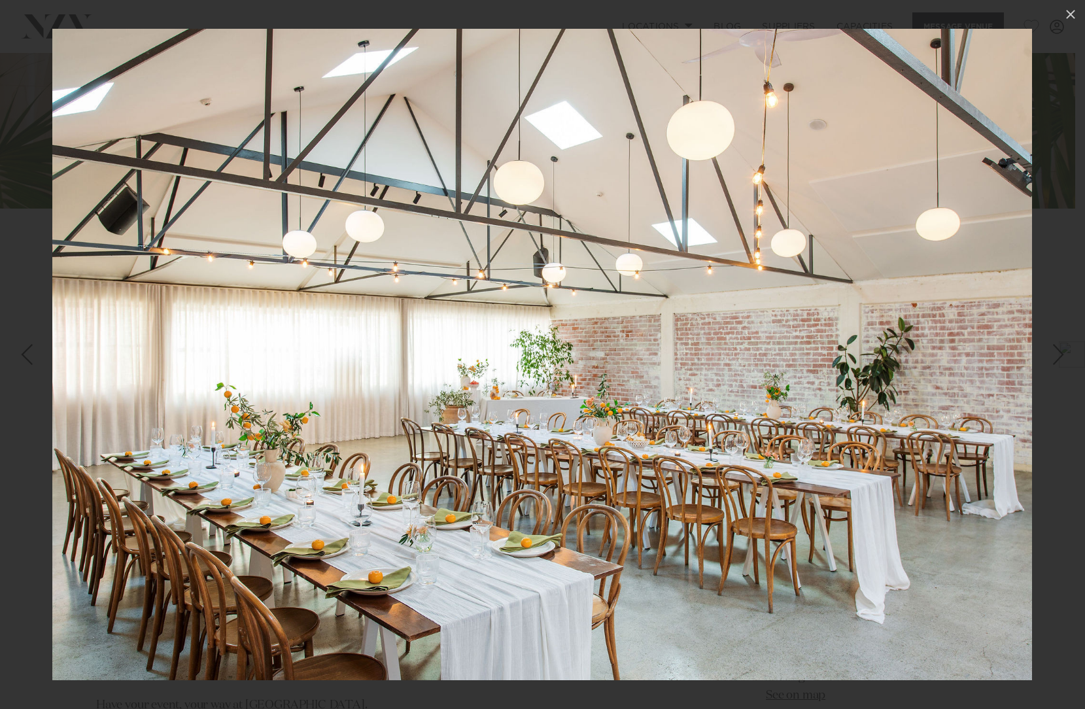
click at [1051, 362] on div "Next slide" at bounding box center [1058, 354] width 18 height 25
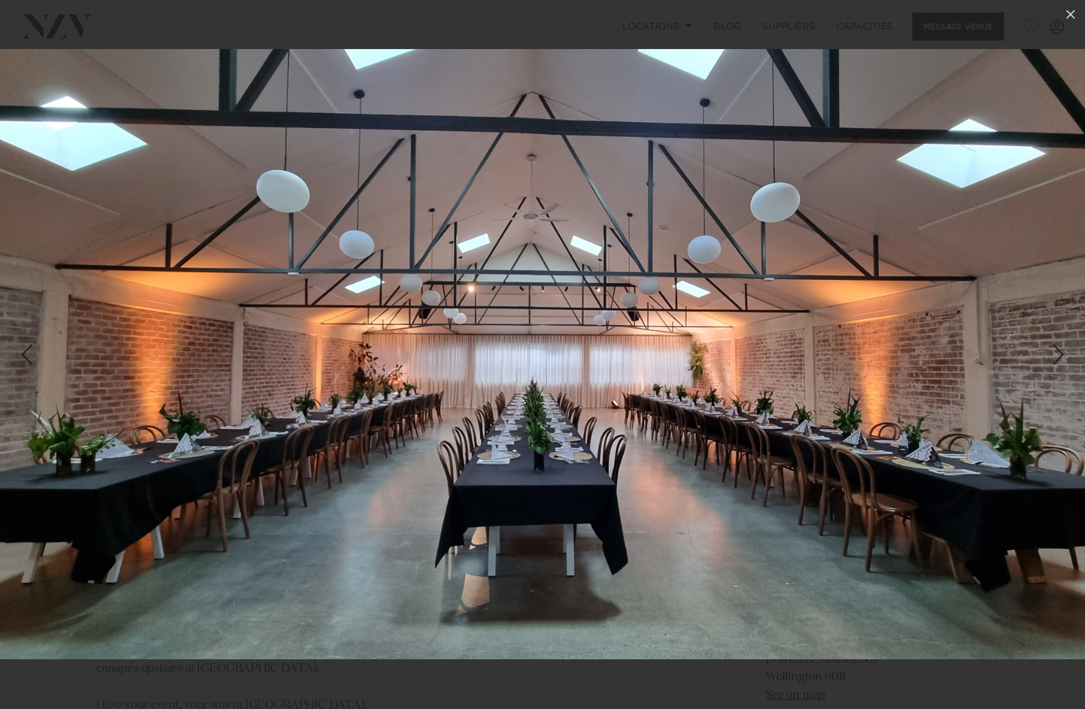
click at [1051, 362] on div "Next slide" at bounding box center [1058, 354] width 18 height 25
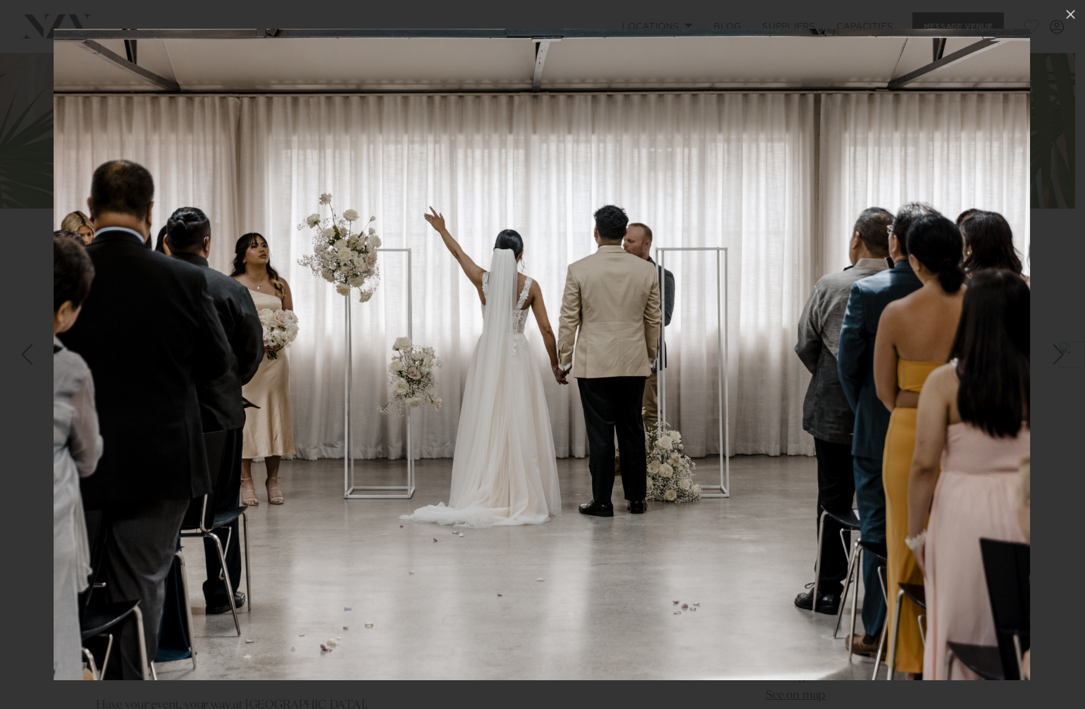
click at [1050, 362] on div "4 / 29 The Sweet Axe space can host up to 50 guests, and can be used as a break…" at bounding box center [542, 354] width 1085 height 709
click at [1050, 362] on div "Next slide" at bounding box center [1058, 354] width 18 height 25
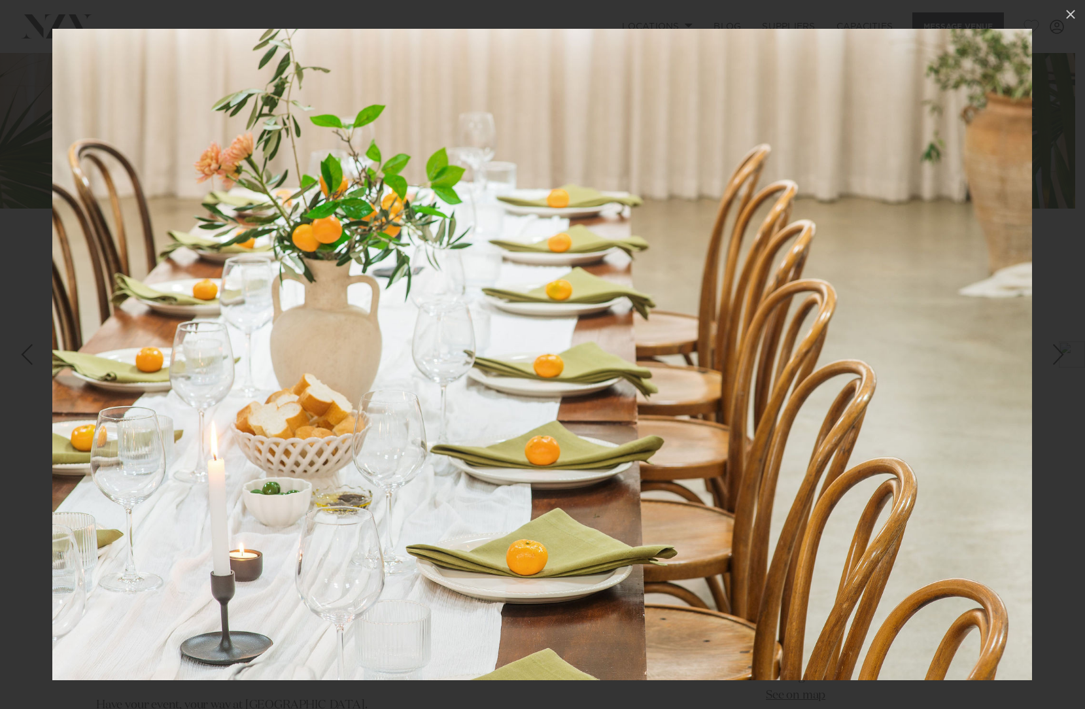
click at [1050, 362] on div "Next slide" at bounding box center [1058, 354] width 18 height 25
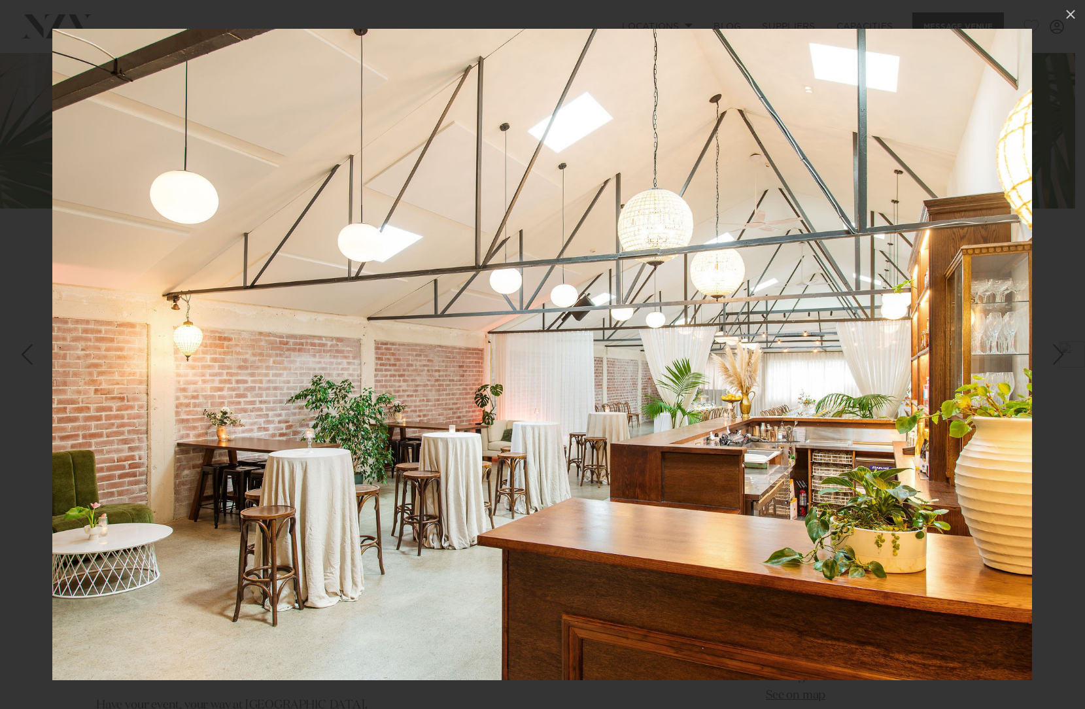
click at [1049, 362] on div "Next slide" at bounding box center [1058, 354] width 18 height 25
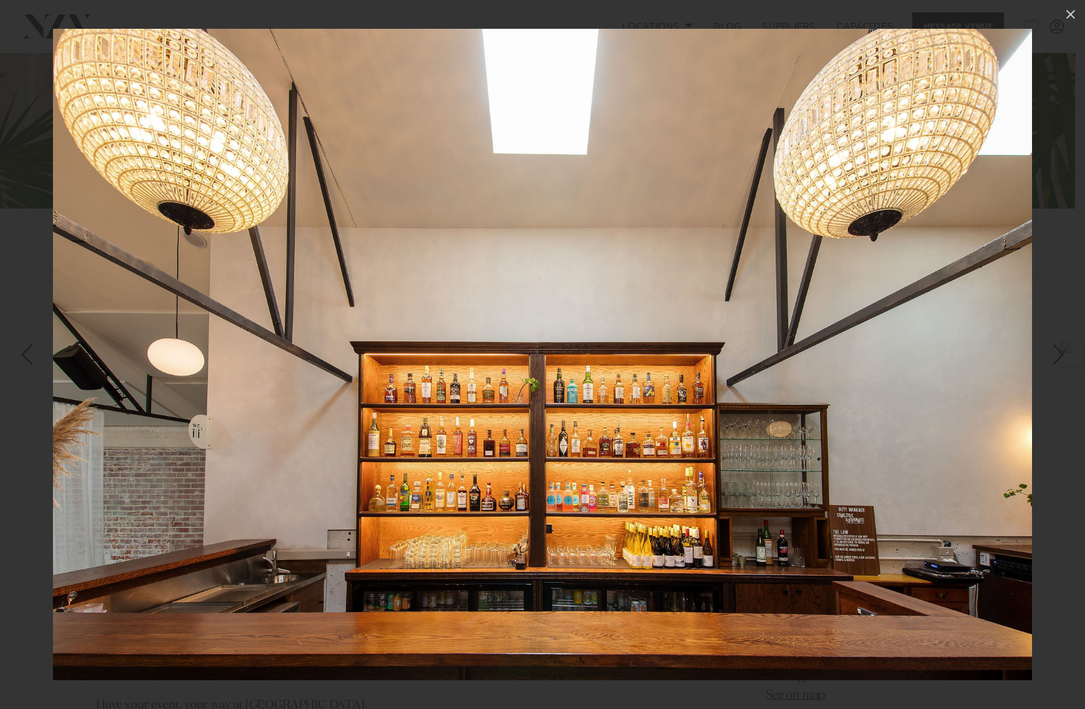
click at [1049, 362] on div "Next slide" at bounding box center [1058, 354] width 18 height 25
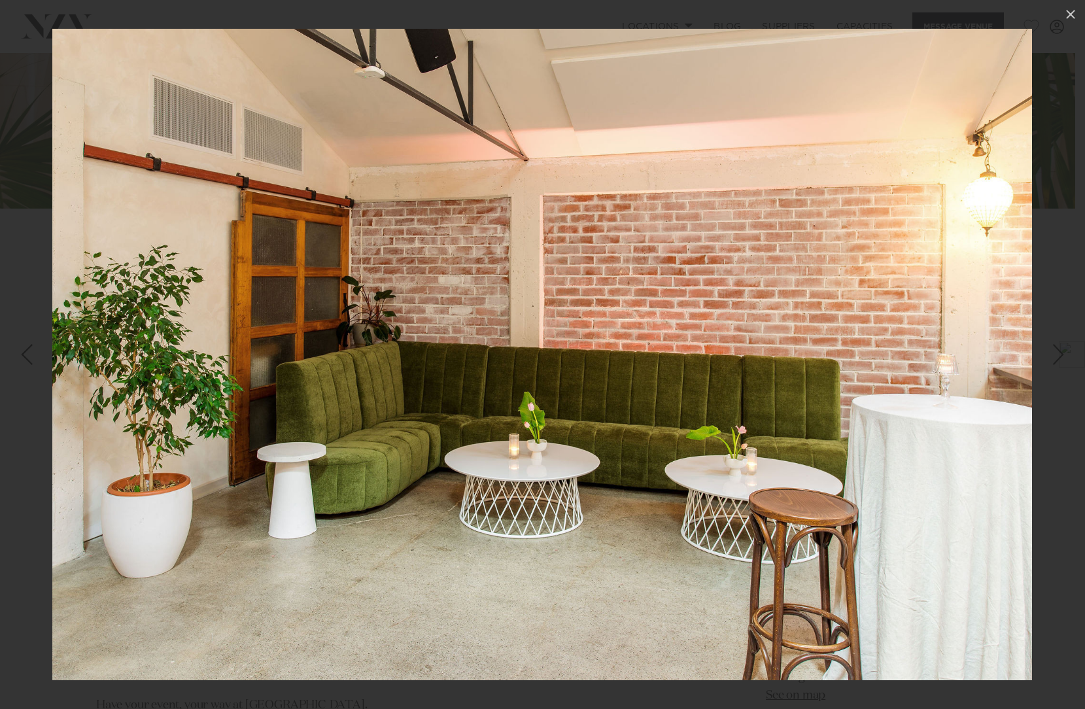
click at [1049, 362] on div "Next slide" at bounding box center [1058, 354] width 18 height 25
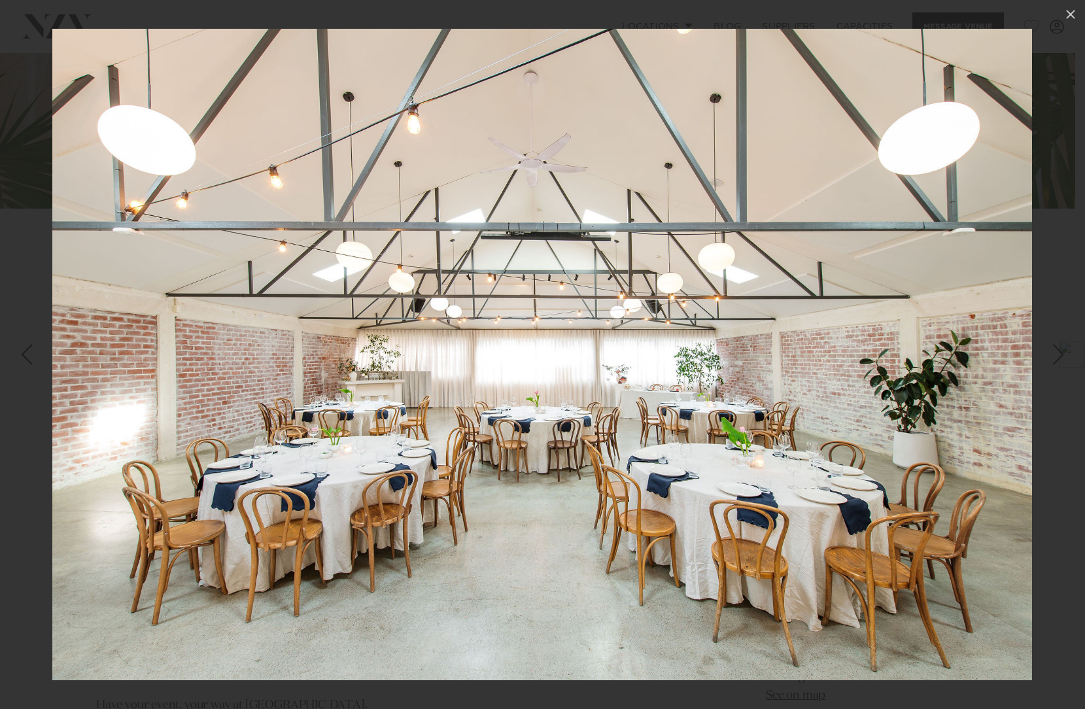
click at [1049, 362] on div "Next slide" at bounding box center [1058, 354] width 18 height 25
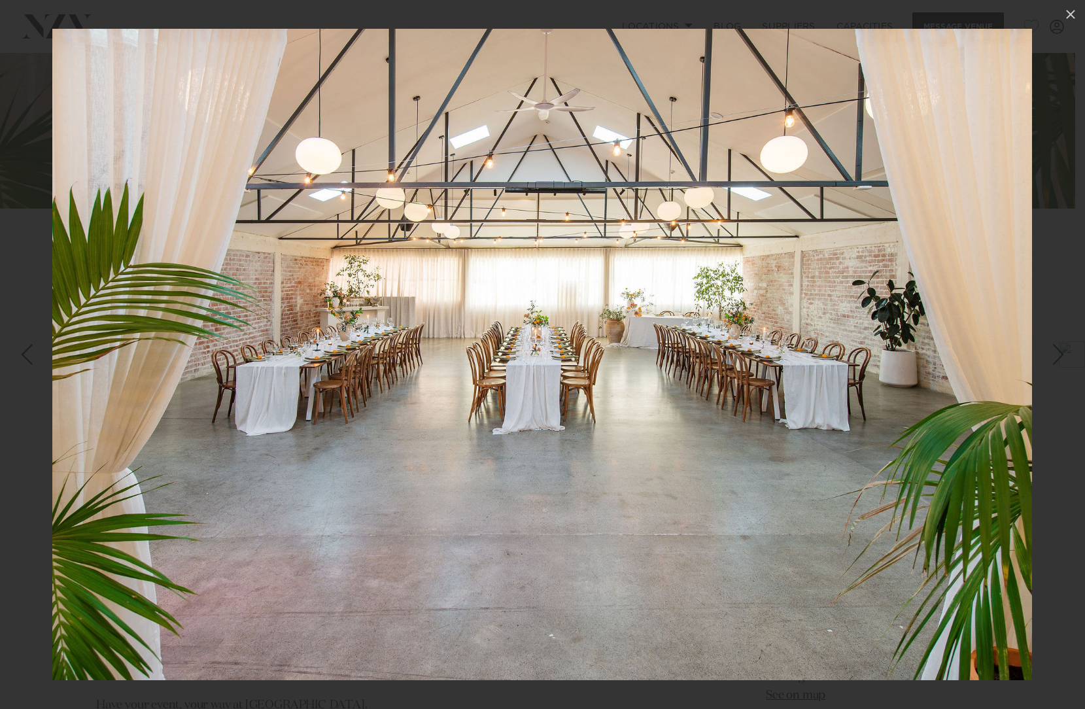
click at [1064, 466] on div at bounding box center [542, 354] width 1085 height 709
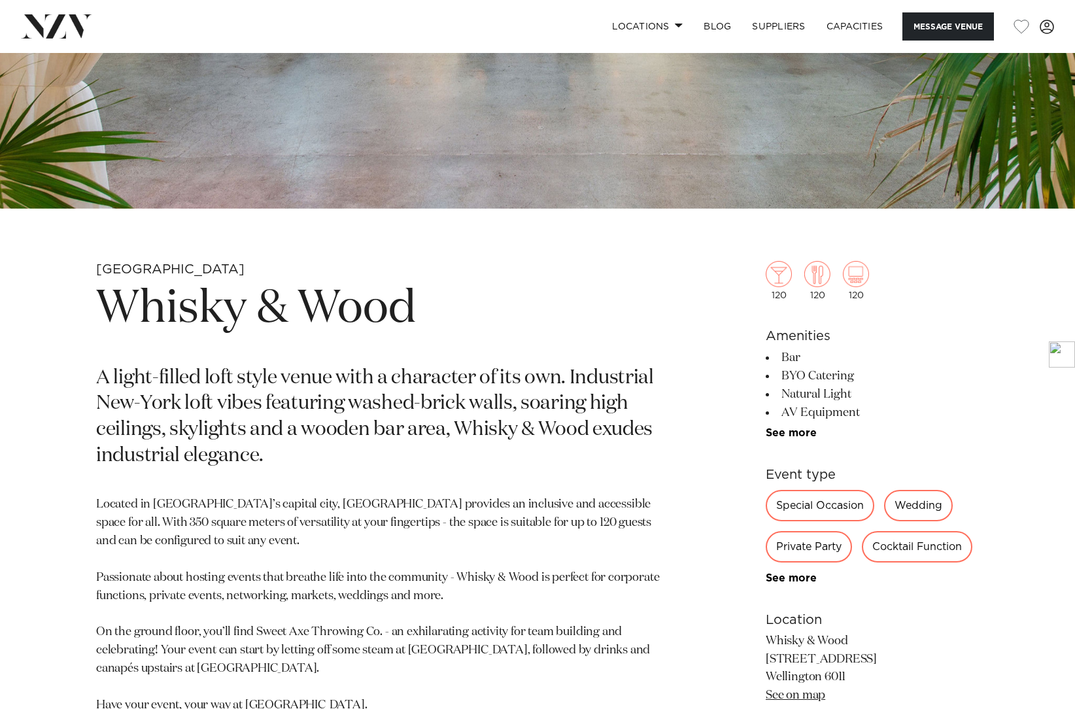
scroll to position [698, 0]
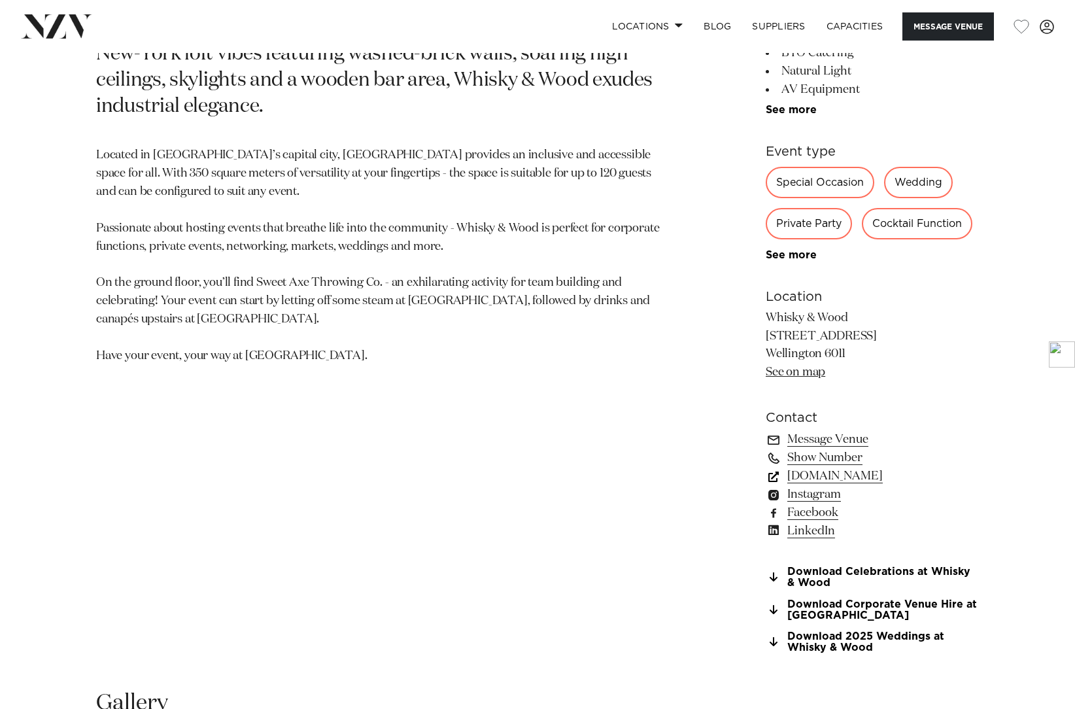
click at [868, 477] on link "www.whiskyandwood.co.nz" at bounding box center [872, 476] width 213 height 18
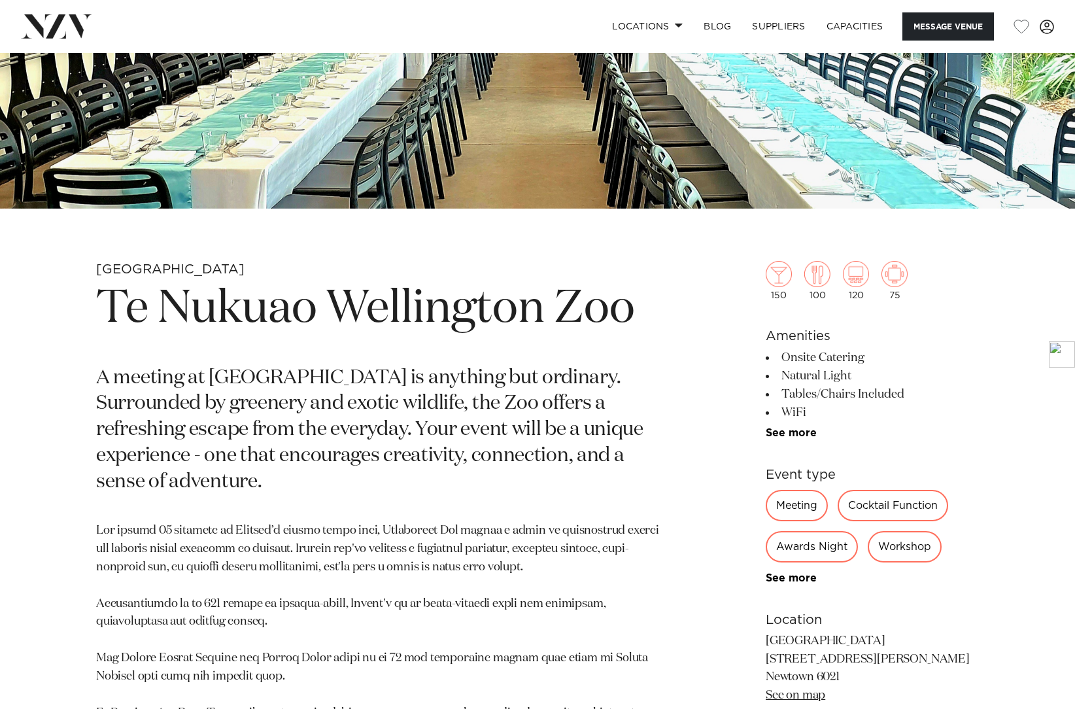
scroll to position [523, 0]
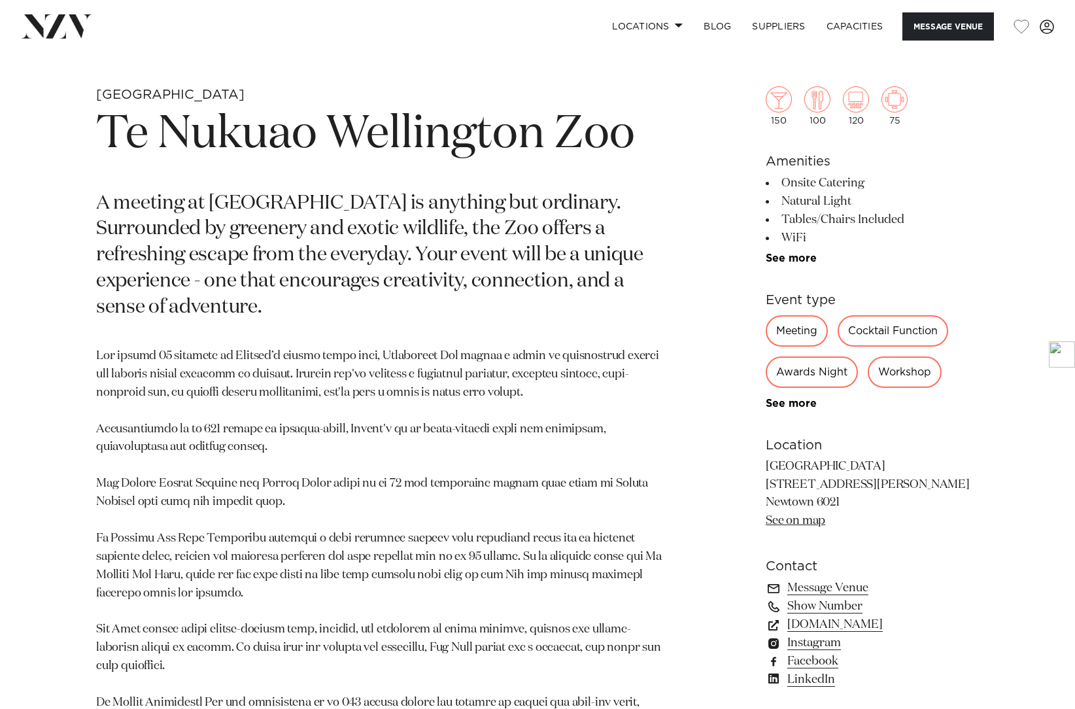
click at [265, 480] on p at bounding box center [384, 666] width 577 height 638
click at [352, 573] on p at bounding box center [384, 666] width 577 height 638
click at [868, 621] on link "[DOMAIN_NAME]" at bounding box center [872, 624] width 213 height 18
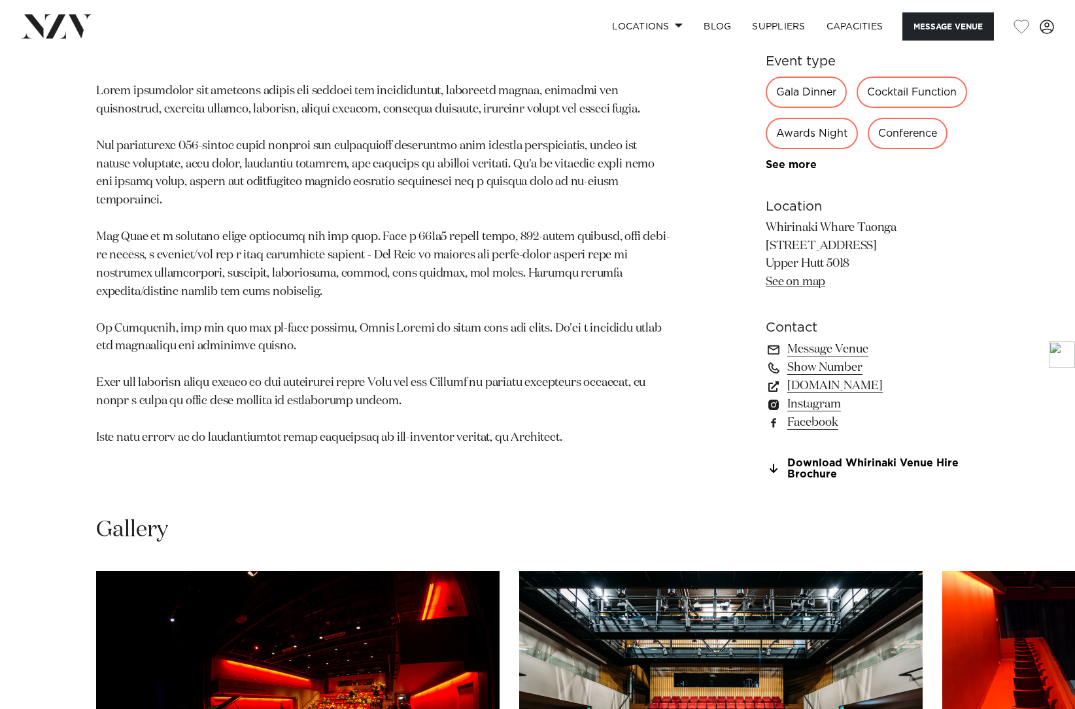
scroll to position [1221, 0]
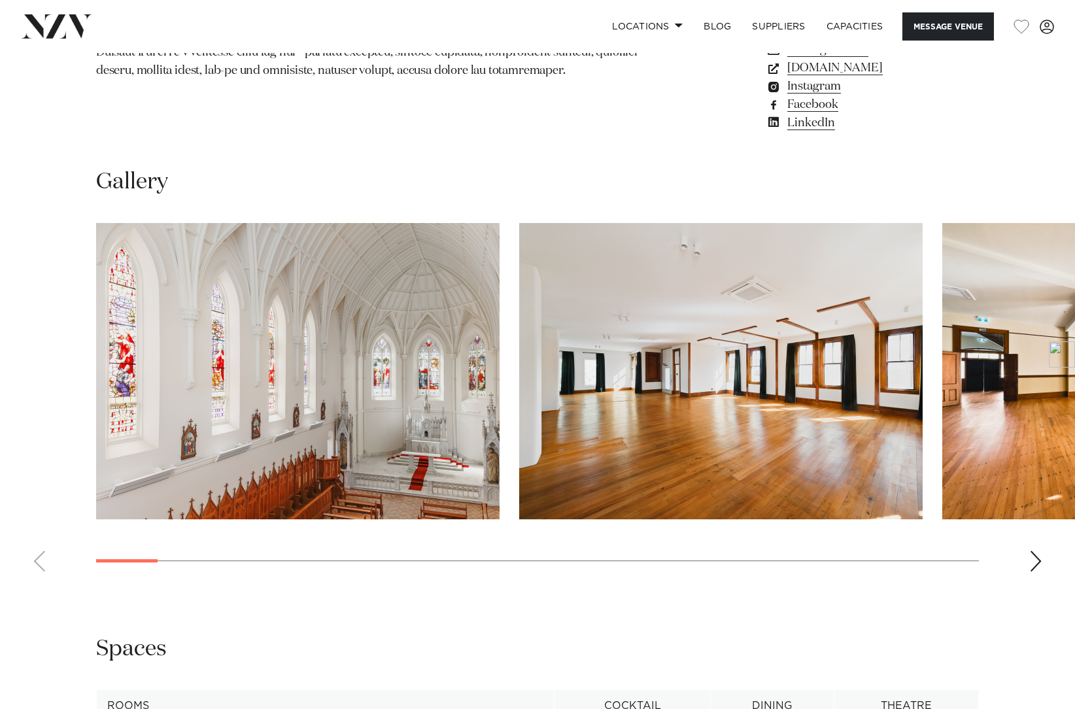
scroll to position [1221, 0]
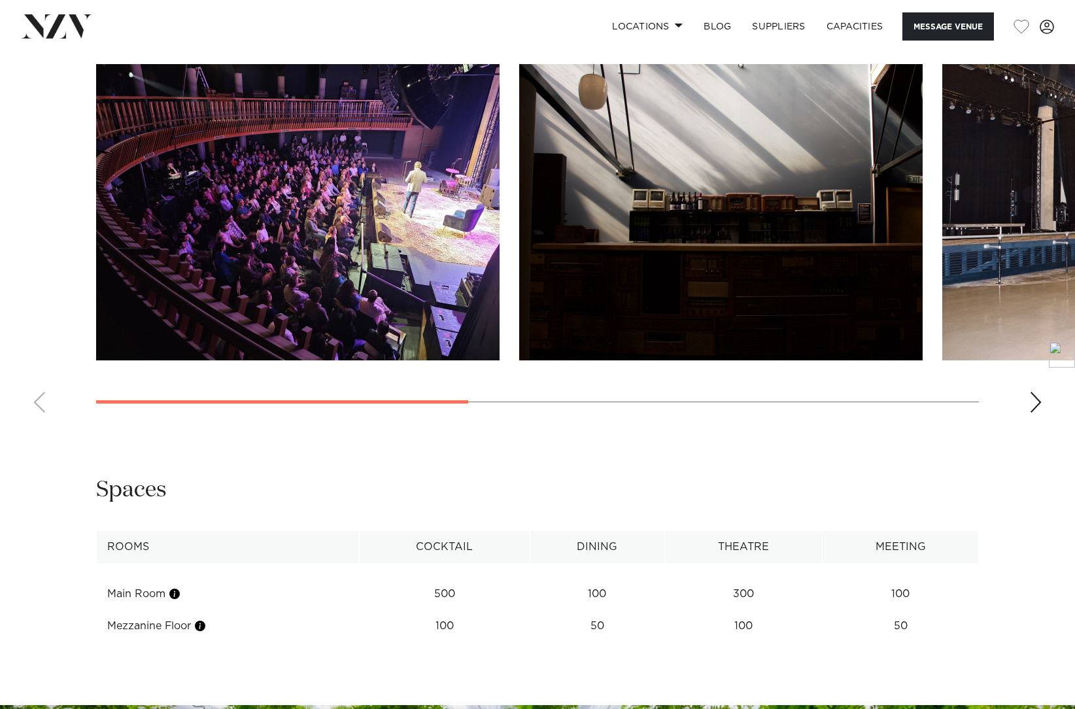
scroll to position [1221, 0]
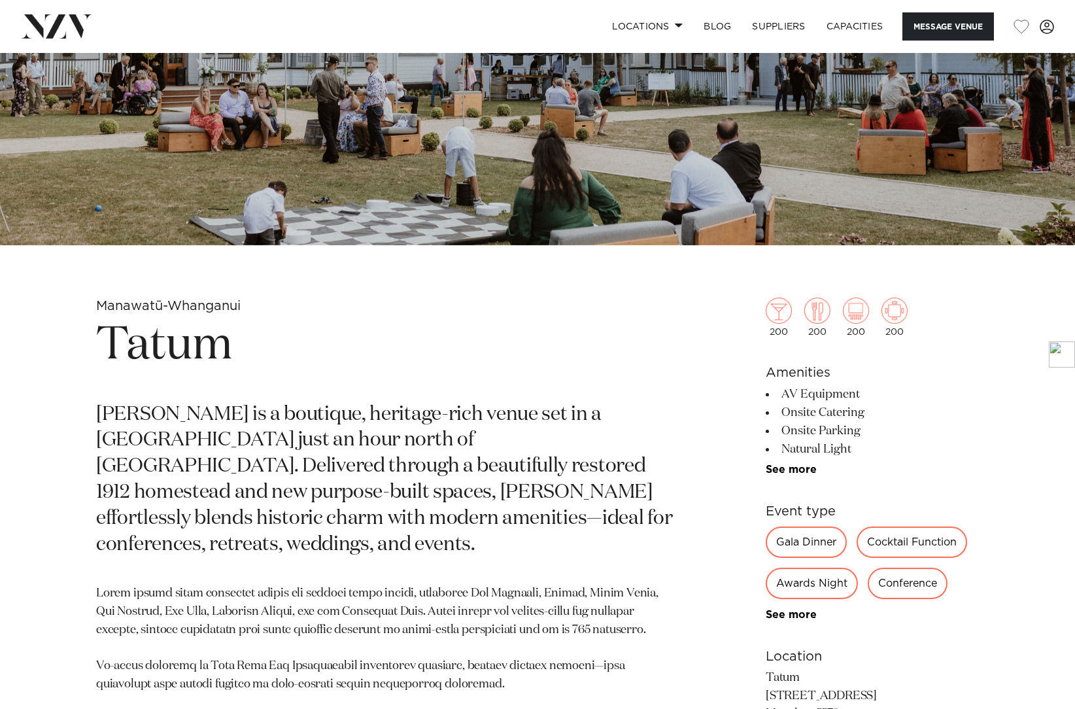
scroll to position [349, 0]
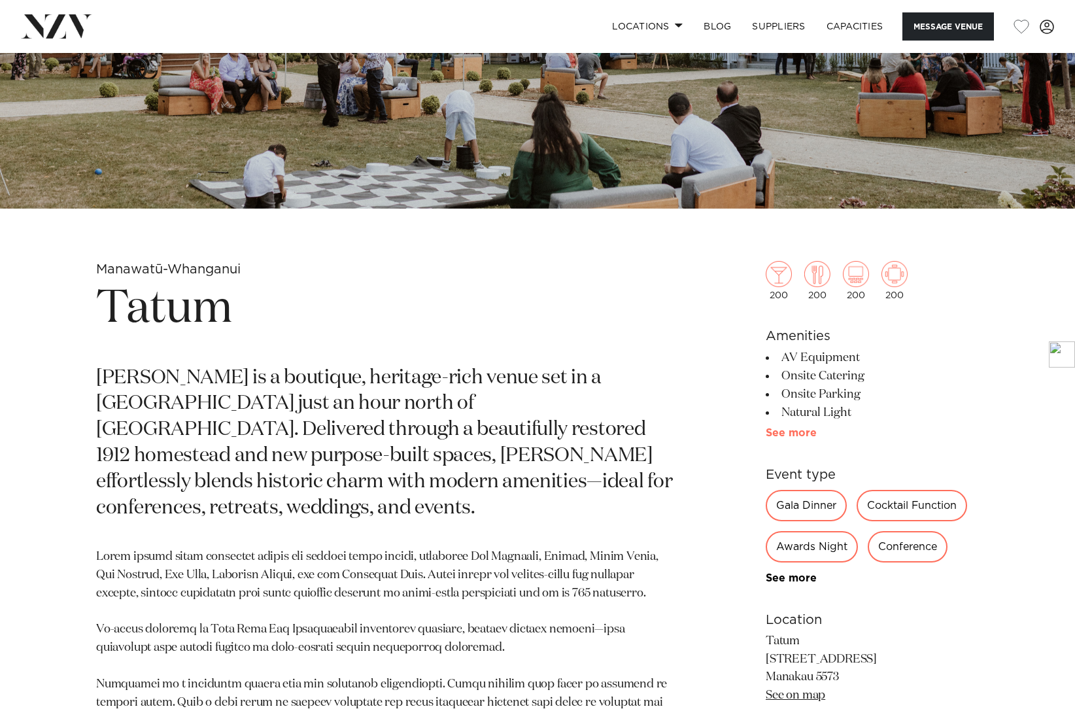
click at [800, 431] on link "See more" at bounding box center [817, 433] width 102 height 10
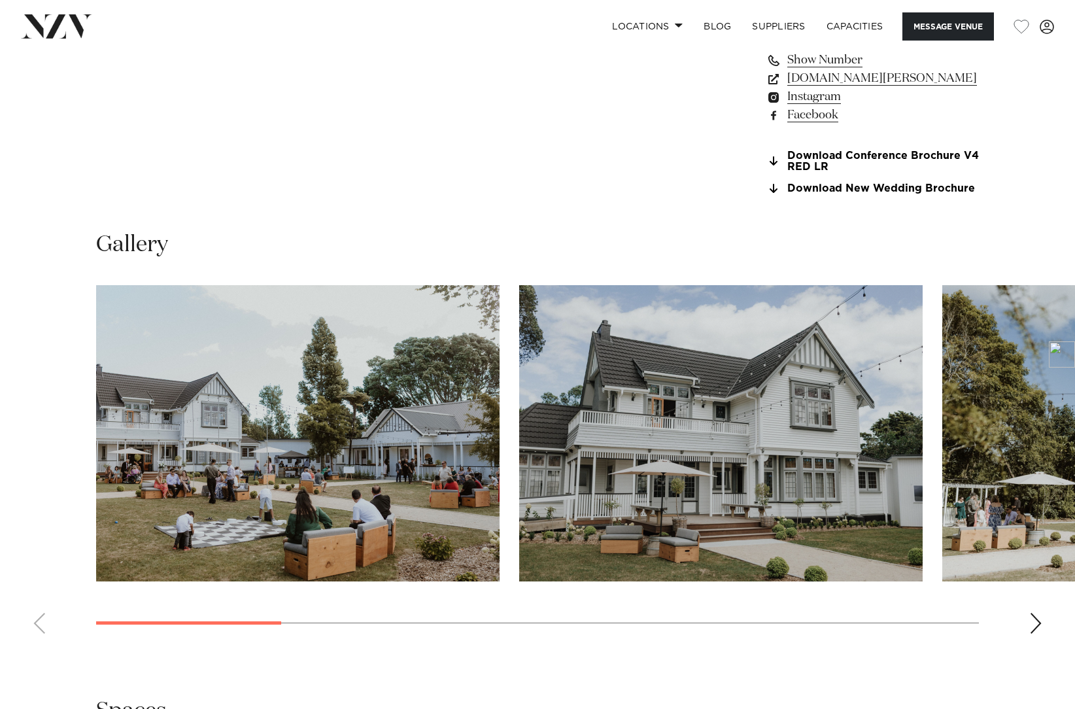
scroll to position [1569, 0]
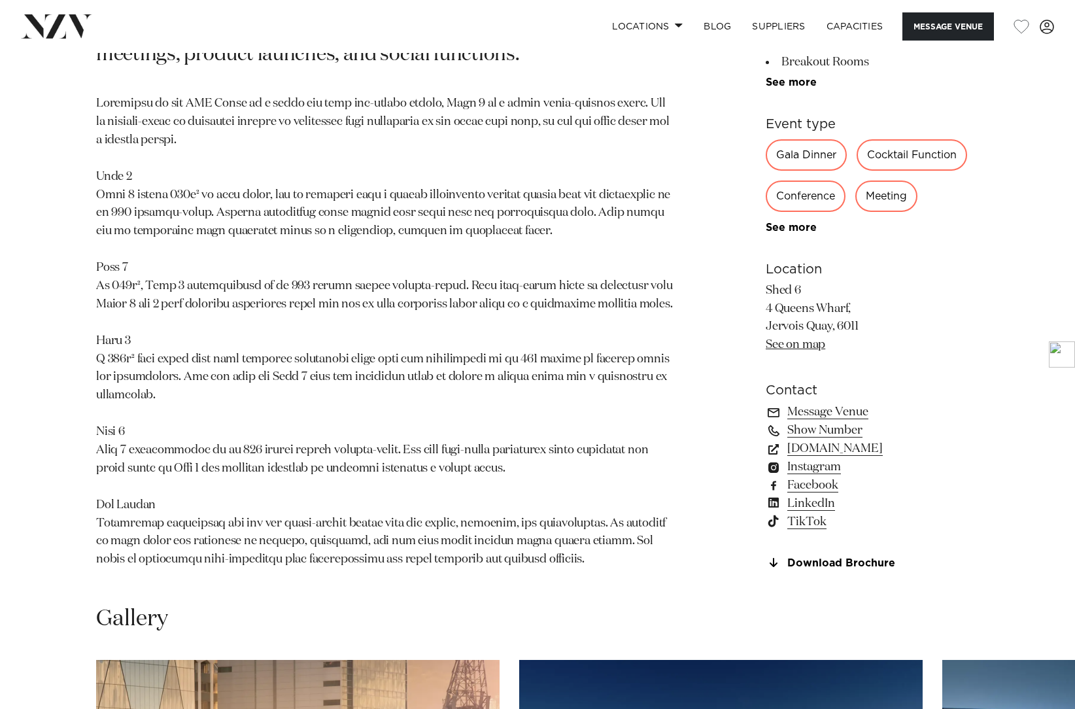
scroll to position [698, 0]
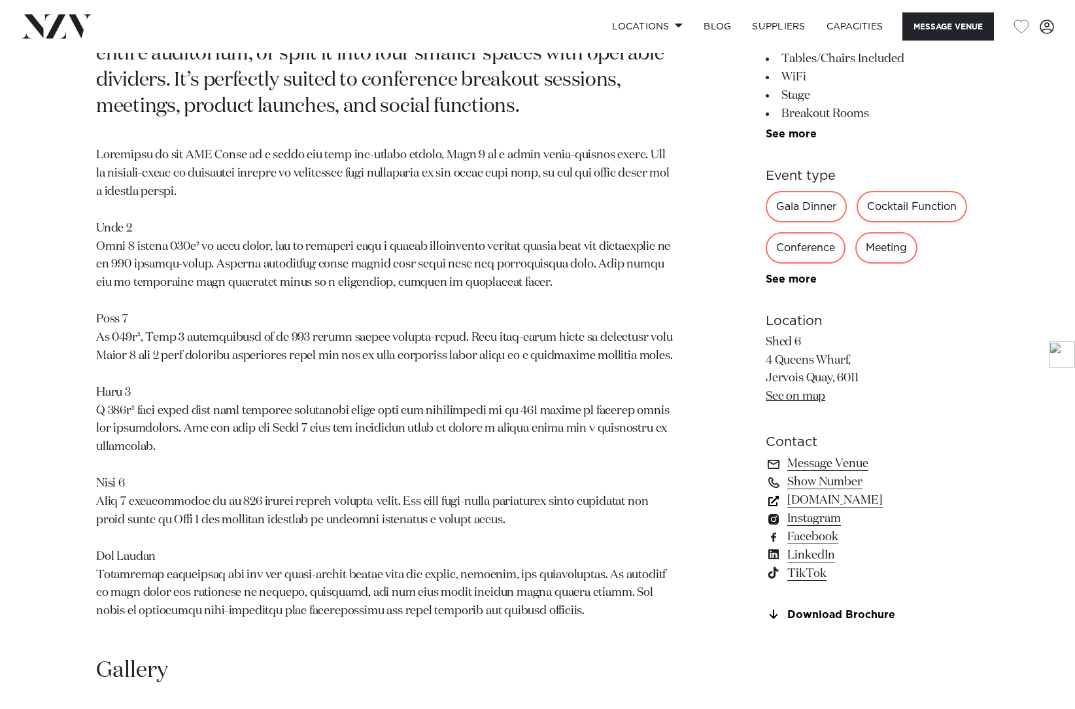
click at [887, 509] on link "www.wellingtonnz.com" at bounding box center [872, 500] width 213 height 18
